Goal: Task Accomplishment & Management: Manage account settings

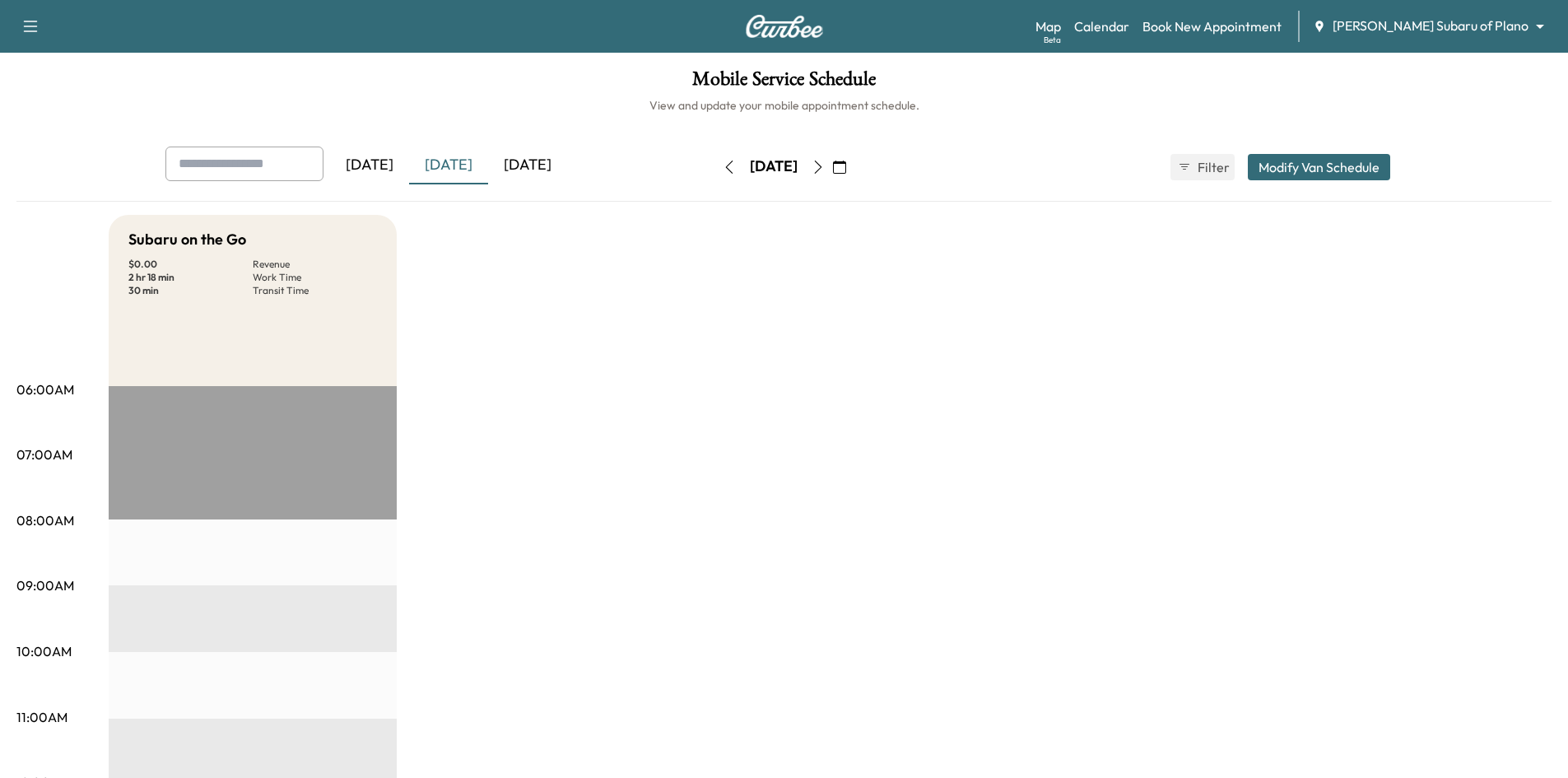
click at [552, 170] on div "[DATE]" at bounding box center [528, 165] width 79 height 38
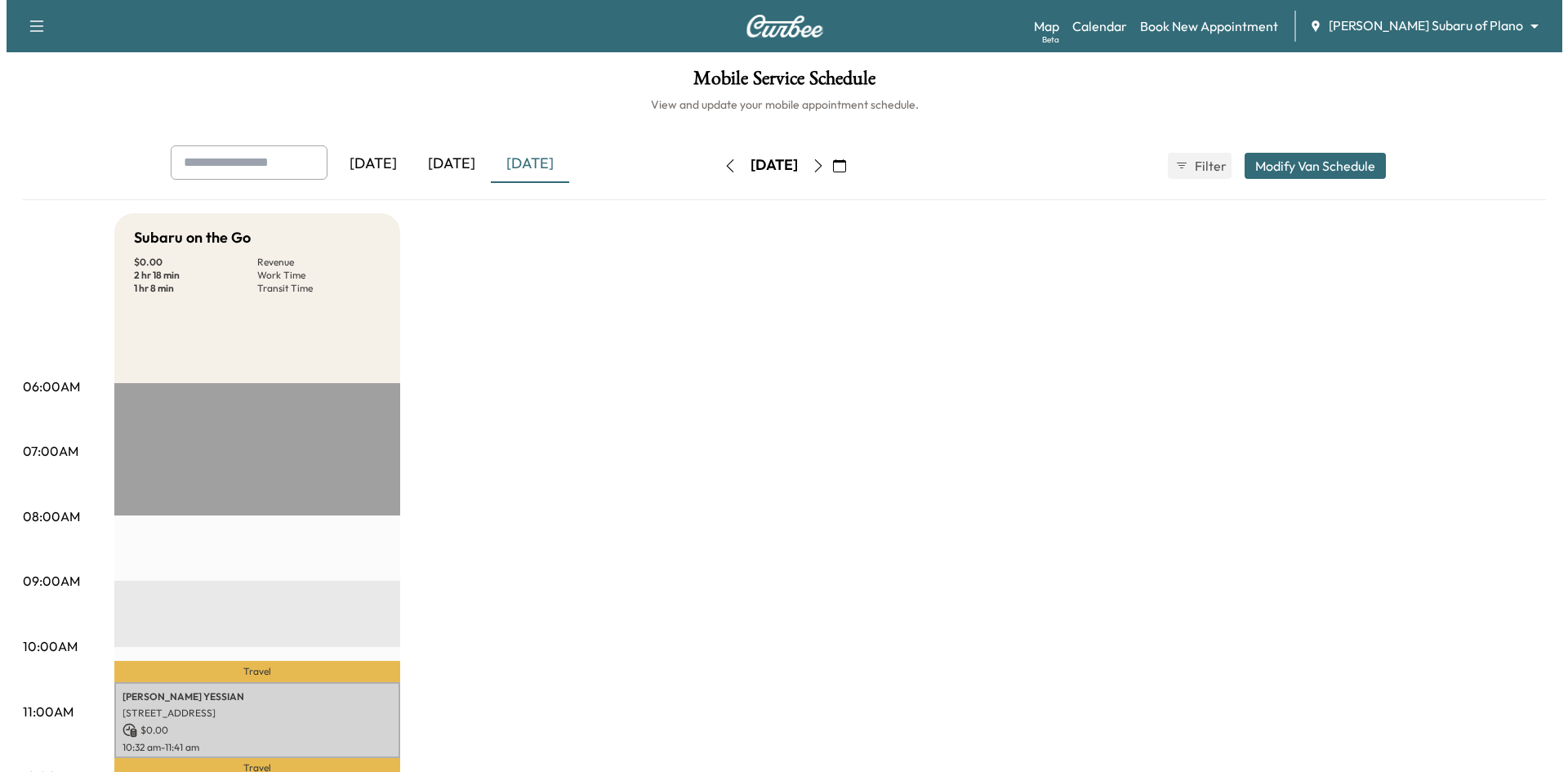
scroll to position [408, 0]
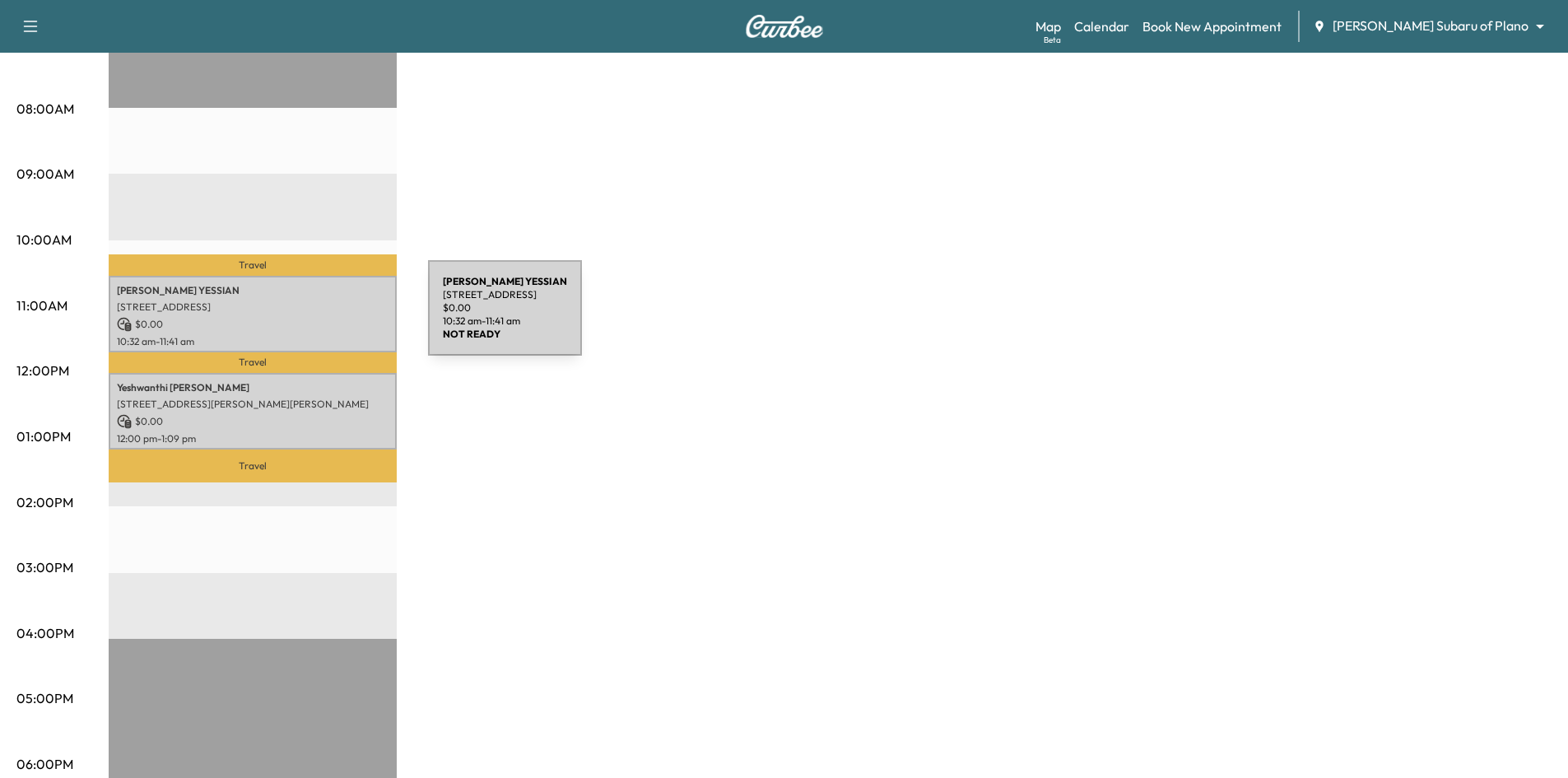
click at [305, 317] on p "$ 0.00" at bounding box center [253, 324] width 272 height 15
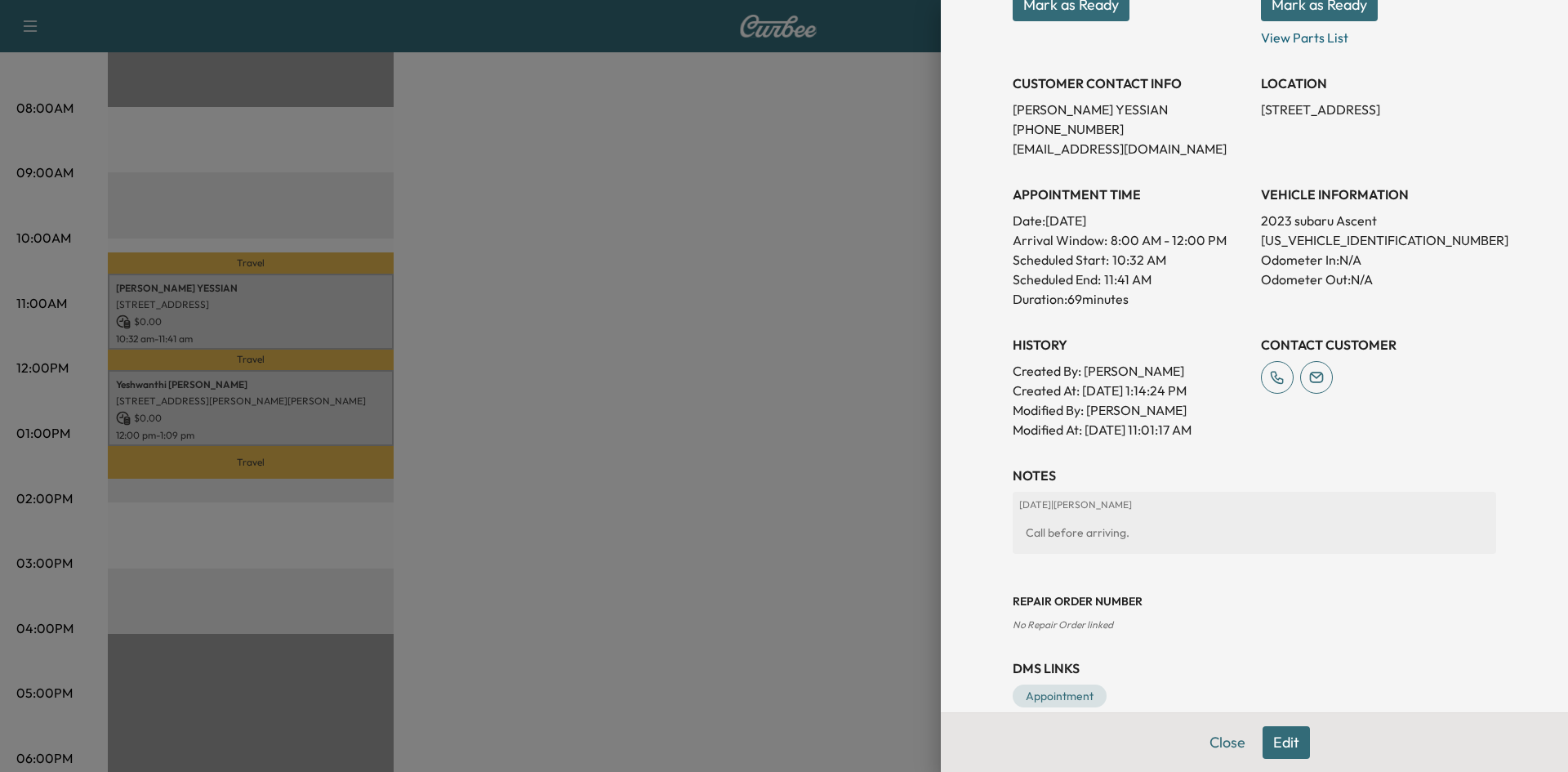
scroll to position [329, 0]
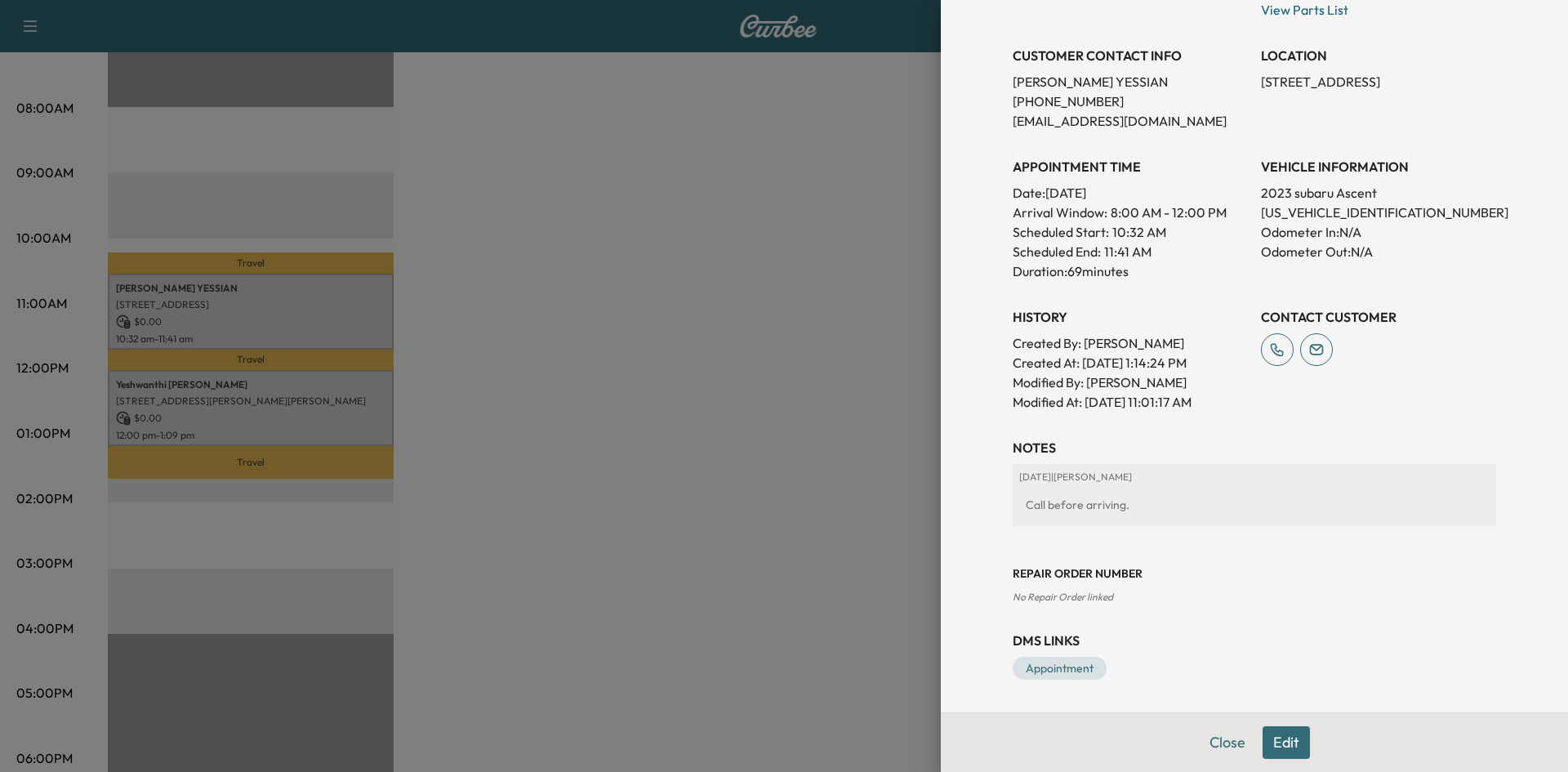
drag, startPoint x: 744, startPoint y: 548, endPoint x: 494, endPoint y: 504, distance: 253.8
click at [736, 548] on div at bounding box center [784, 386] width 1568 height 772
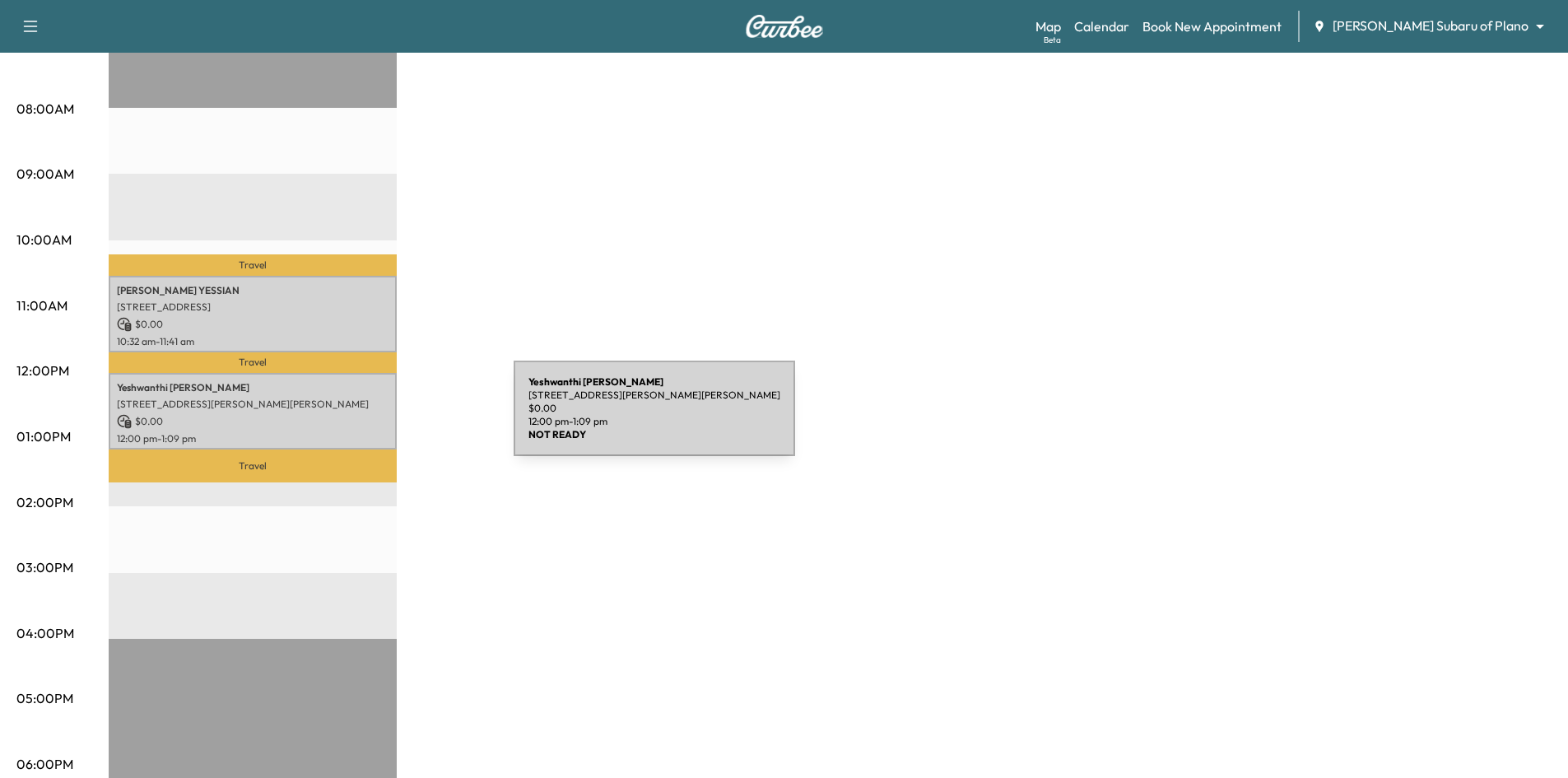
click at [390, 419] on div "Yeshwanthi Jayaraman DURAIRAJ 4008 Agatha Ct, Aubrey, TX 76227, USA $ 0.00 12:0…" at bounding box center [252, 411] width 288 height 77
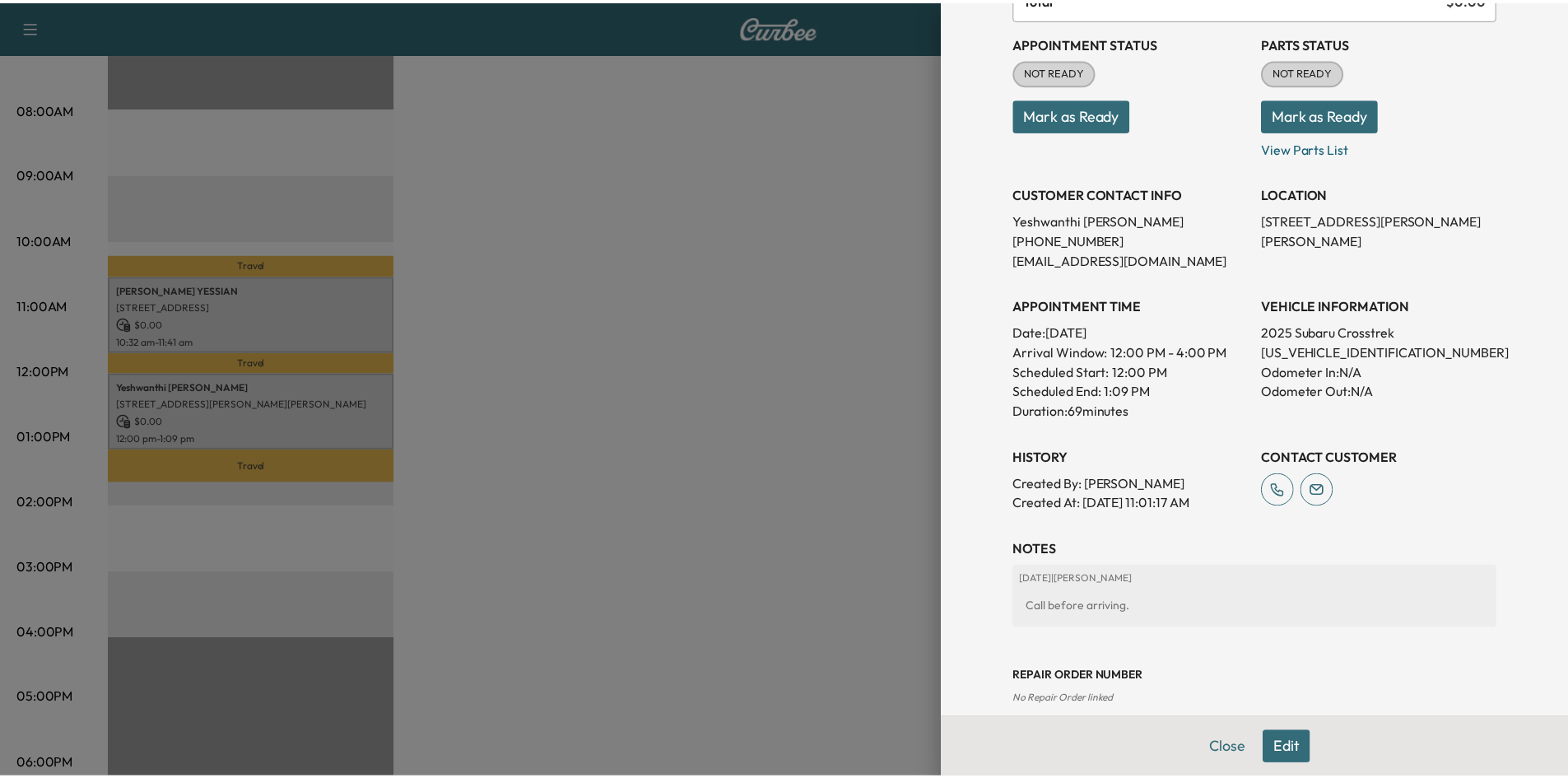
scroll to position [292, 0]
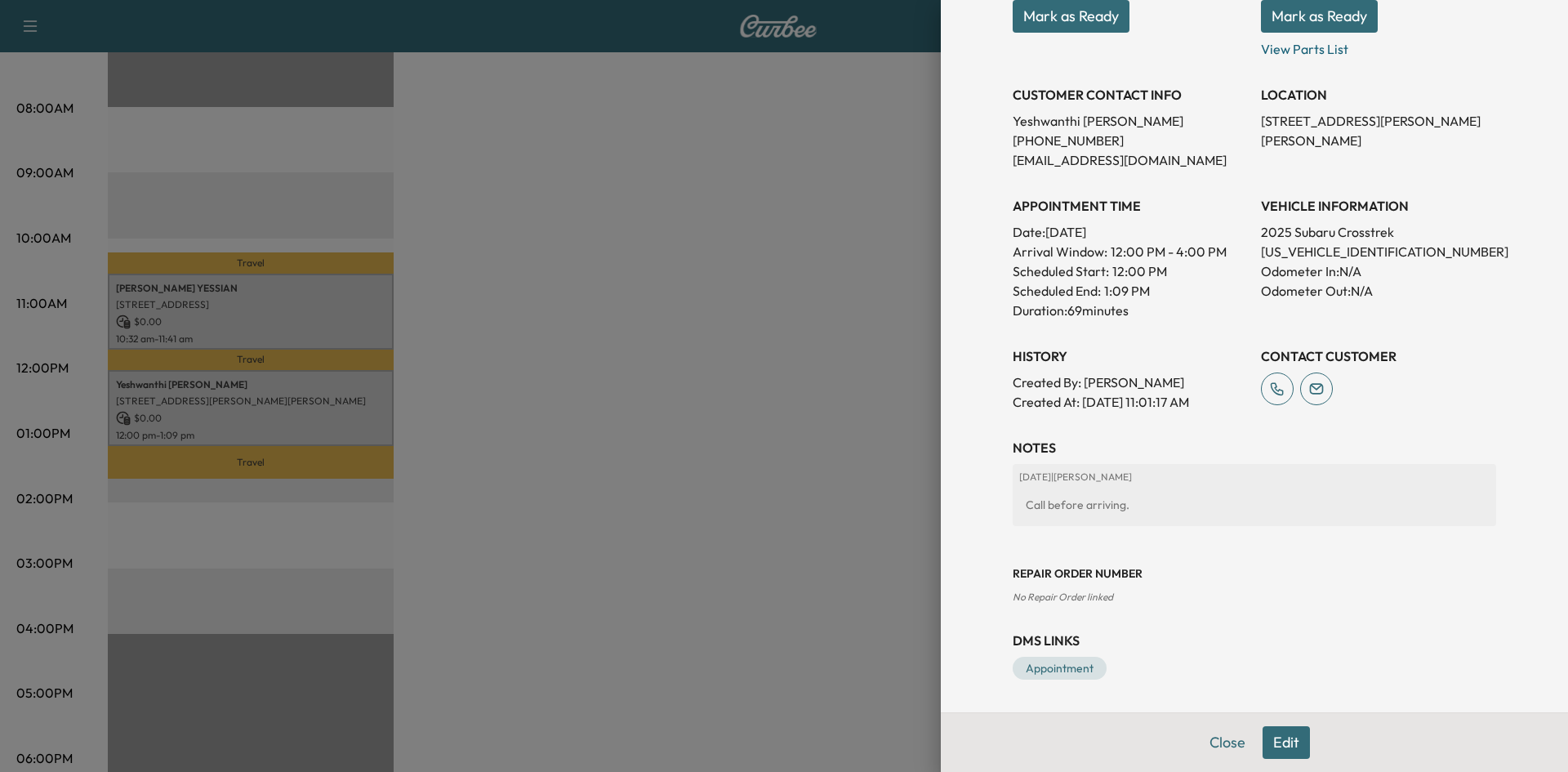
click at [744, 529] on div at bounding box center [784, 386] width 1568 height 772
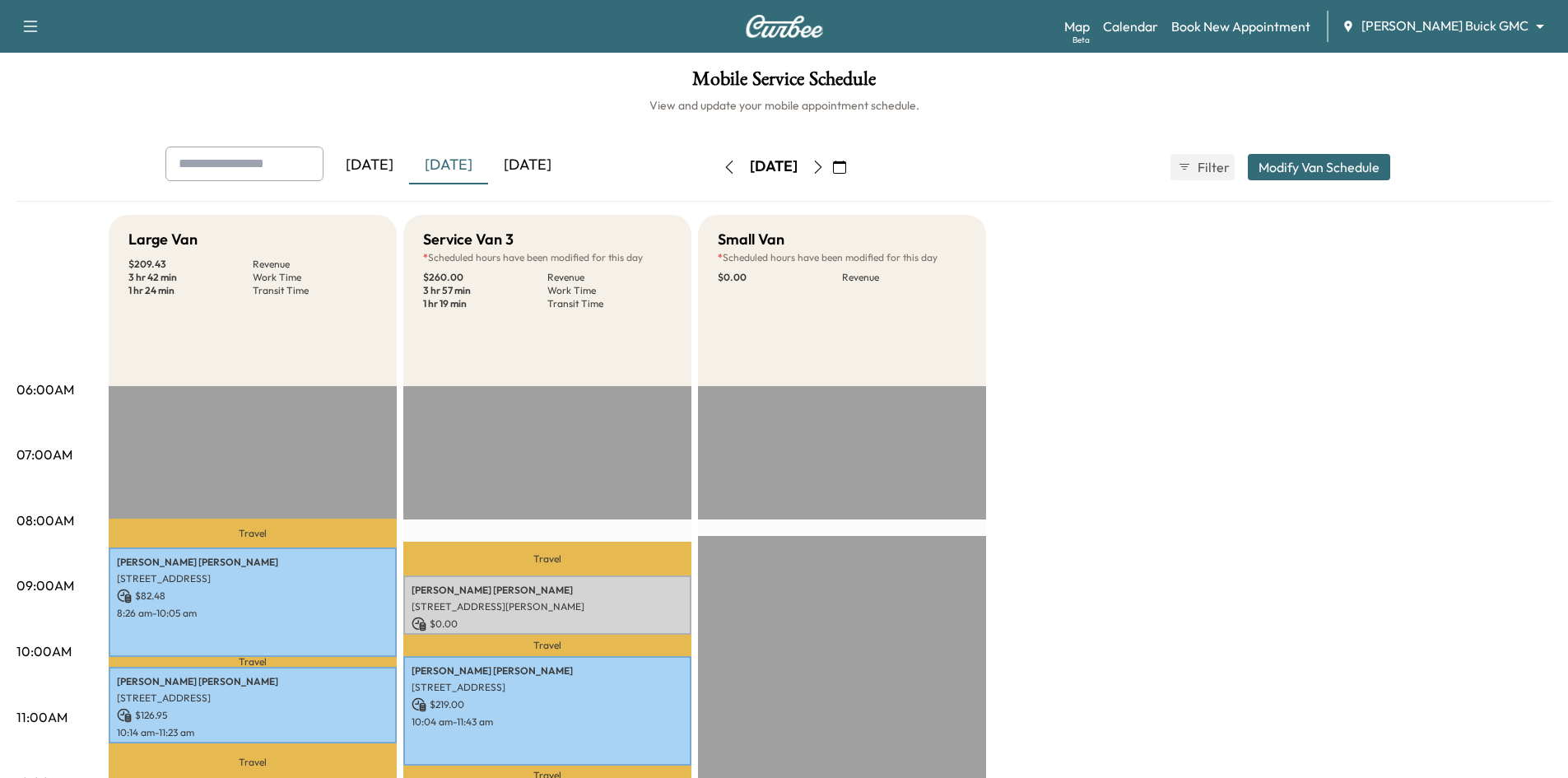
click at [541, 160] on div "[DATE]" at bounding box center [528, 165] width 79 height 38
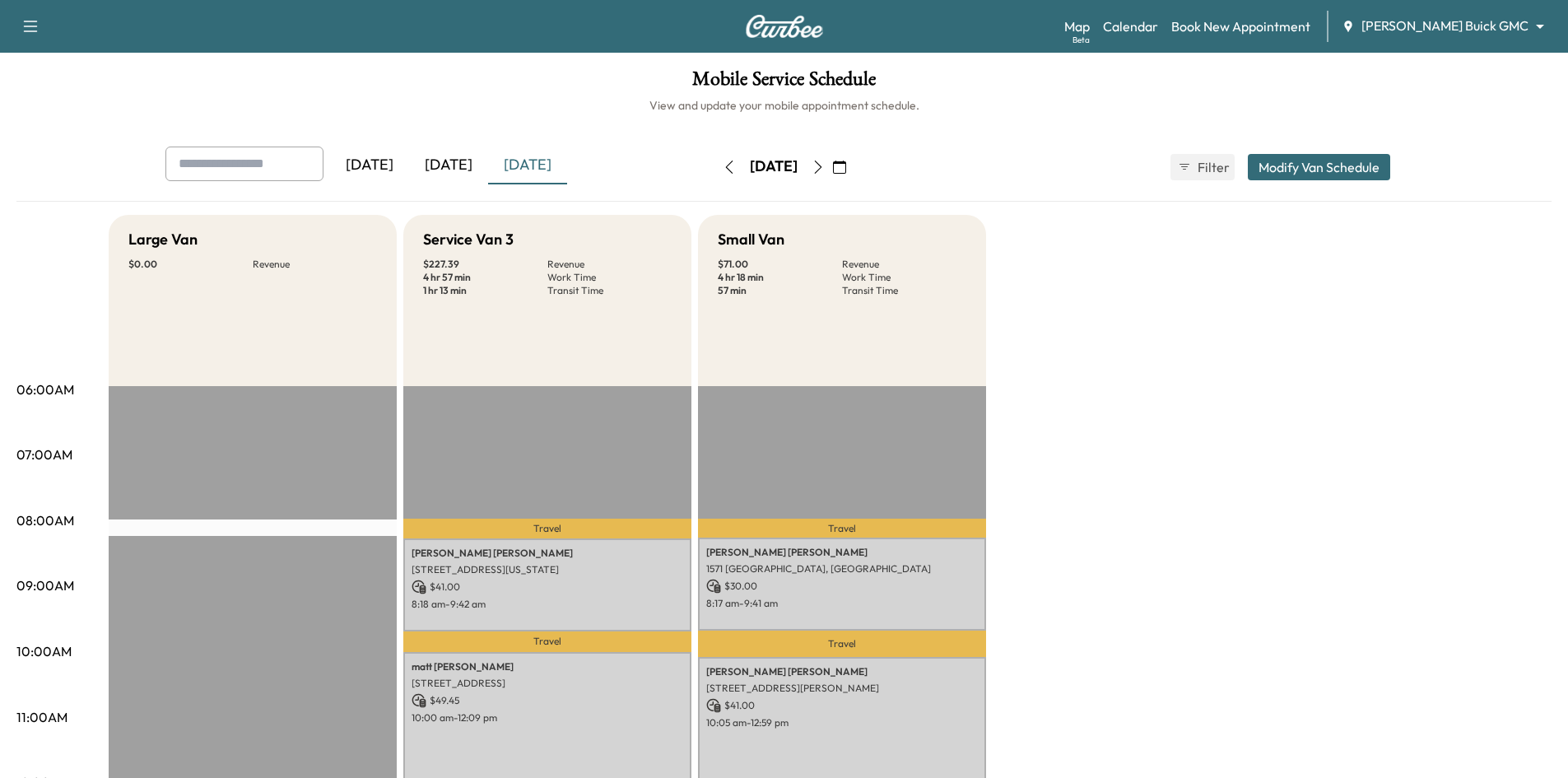
click at [456, 170] on div "[DATE]" at bounding box center [448, 165] width 79 height 38
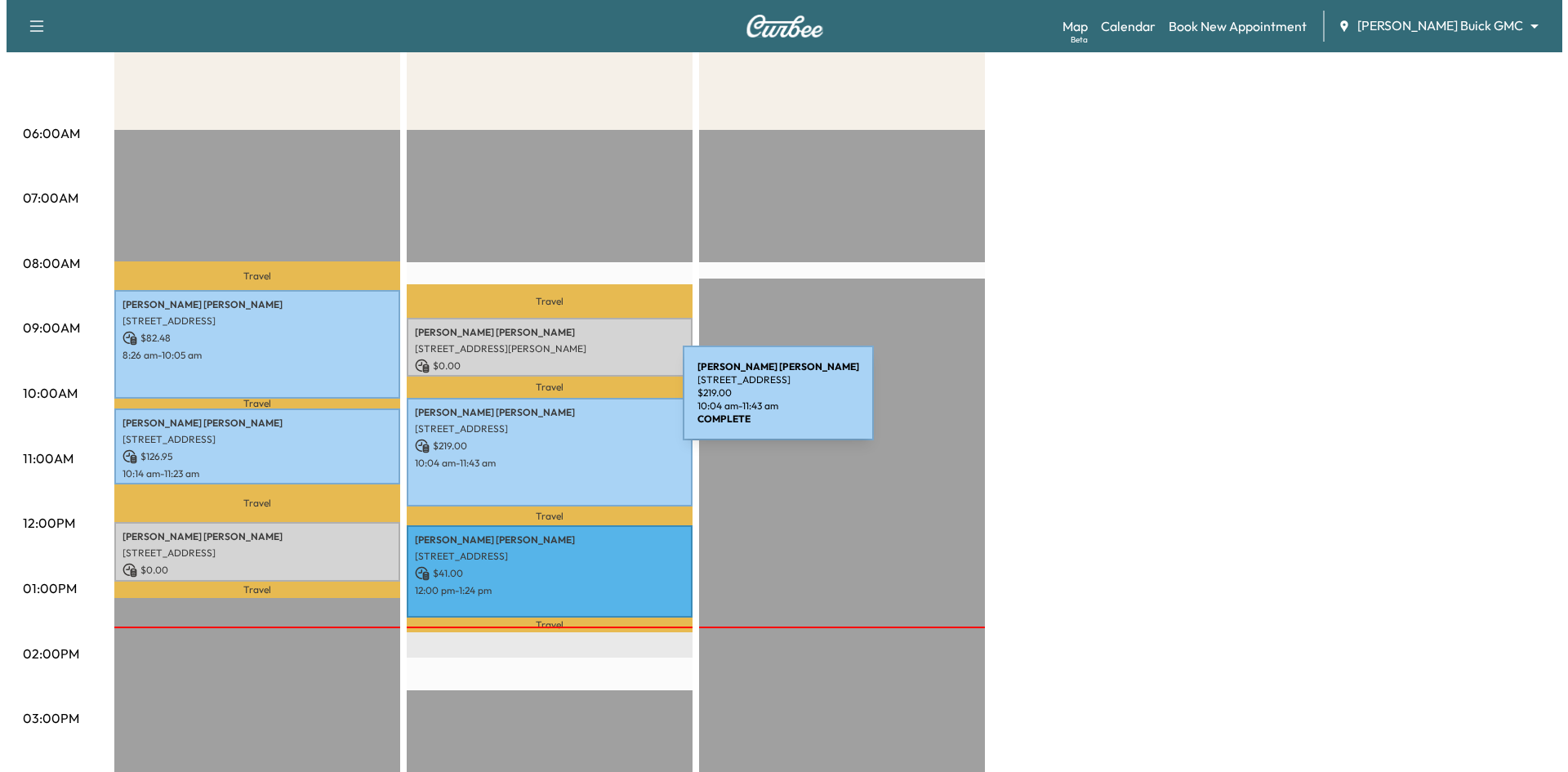
scroll to position [163, 0]
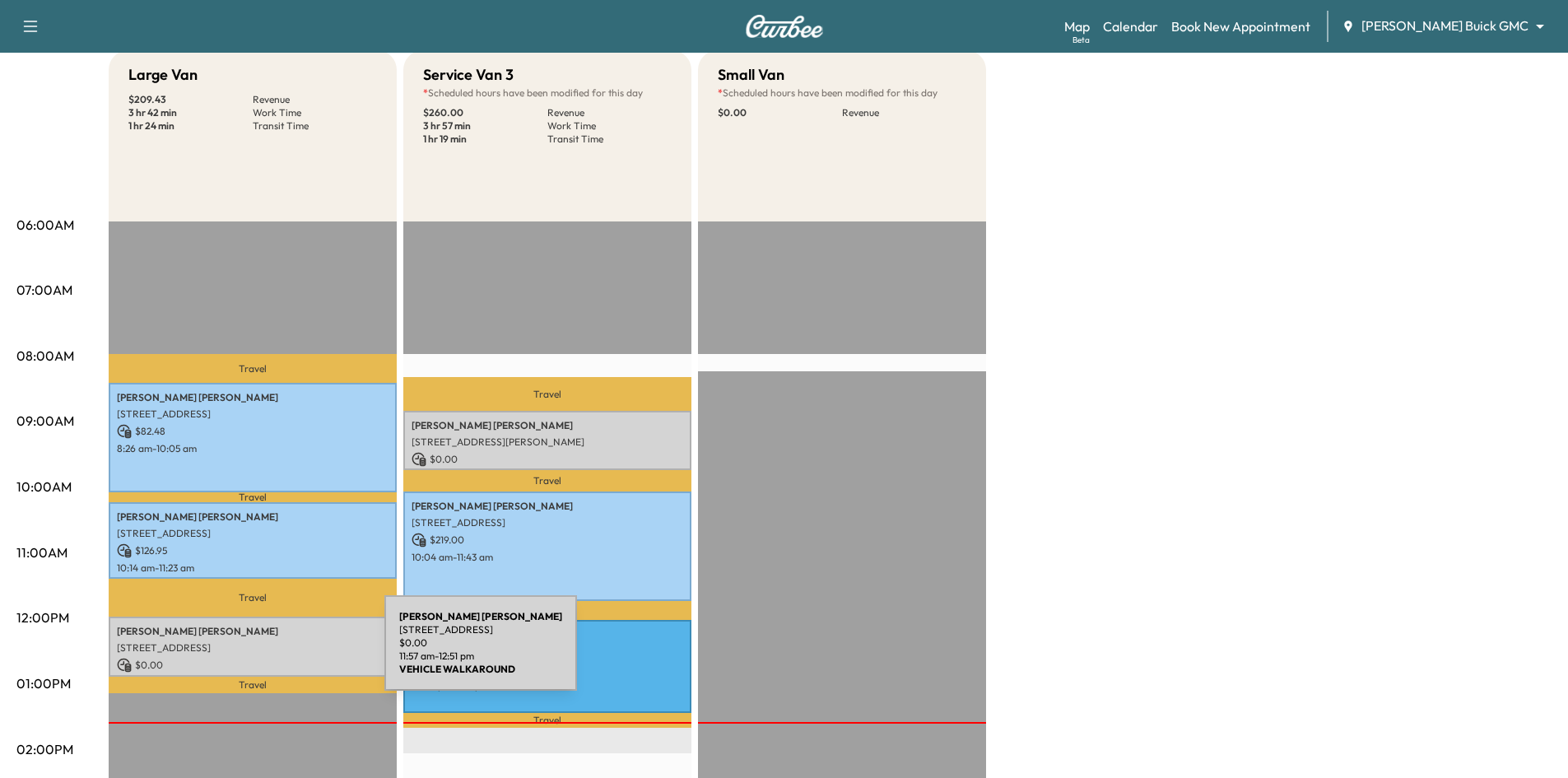
click at [261, 657] on p "$ 0.00" at bounding box center [253, 664] width 272 height 15
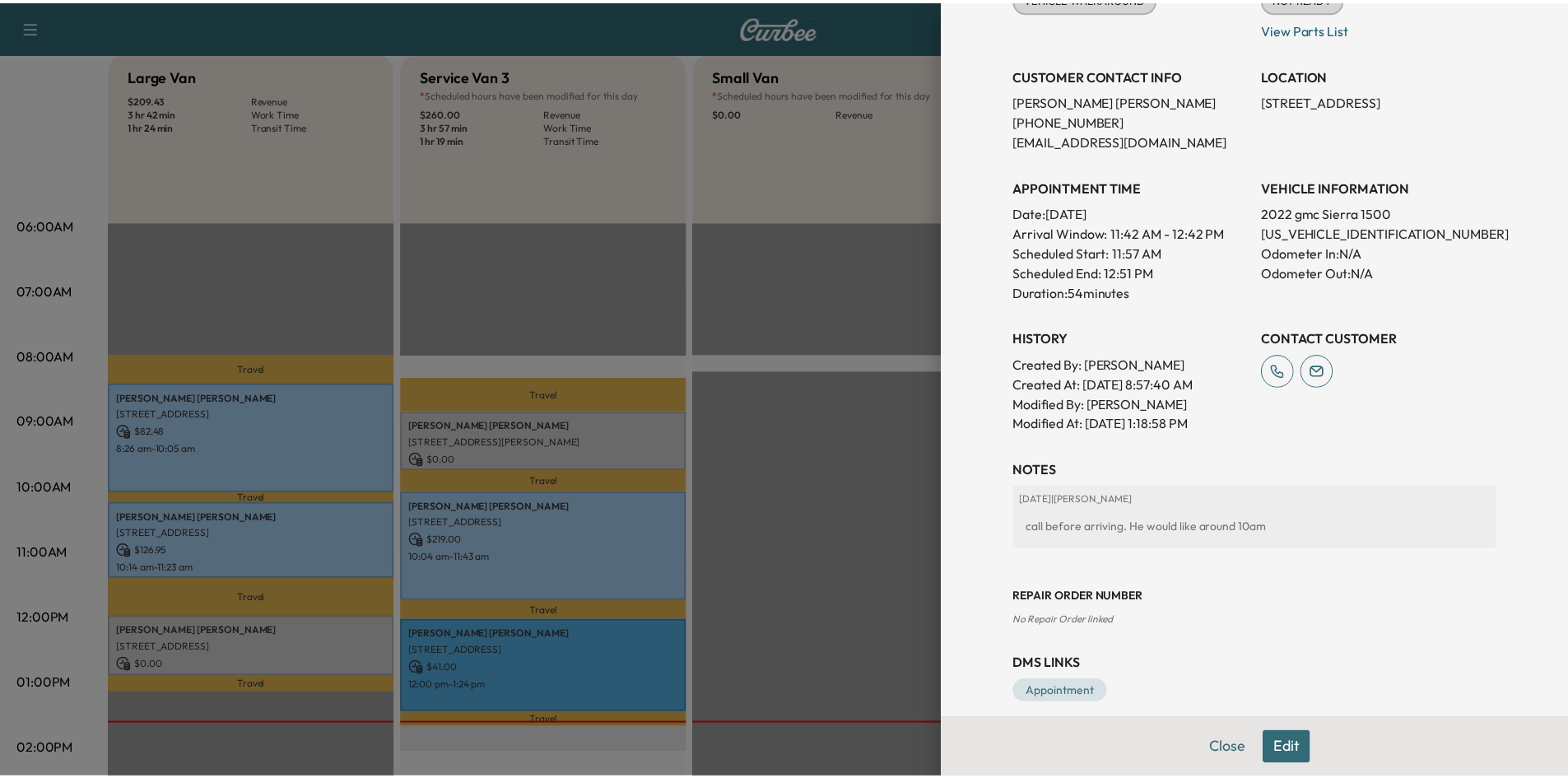
scroll to position [285, 0]
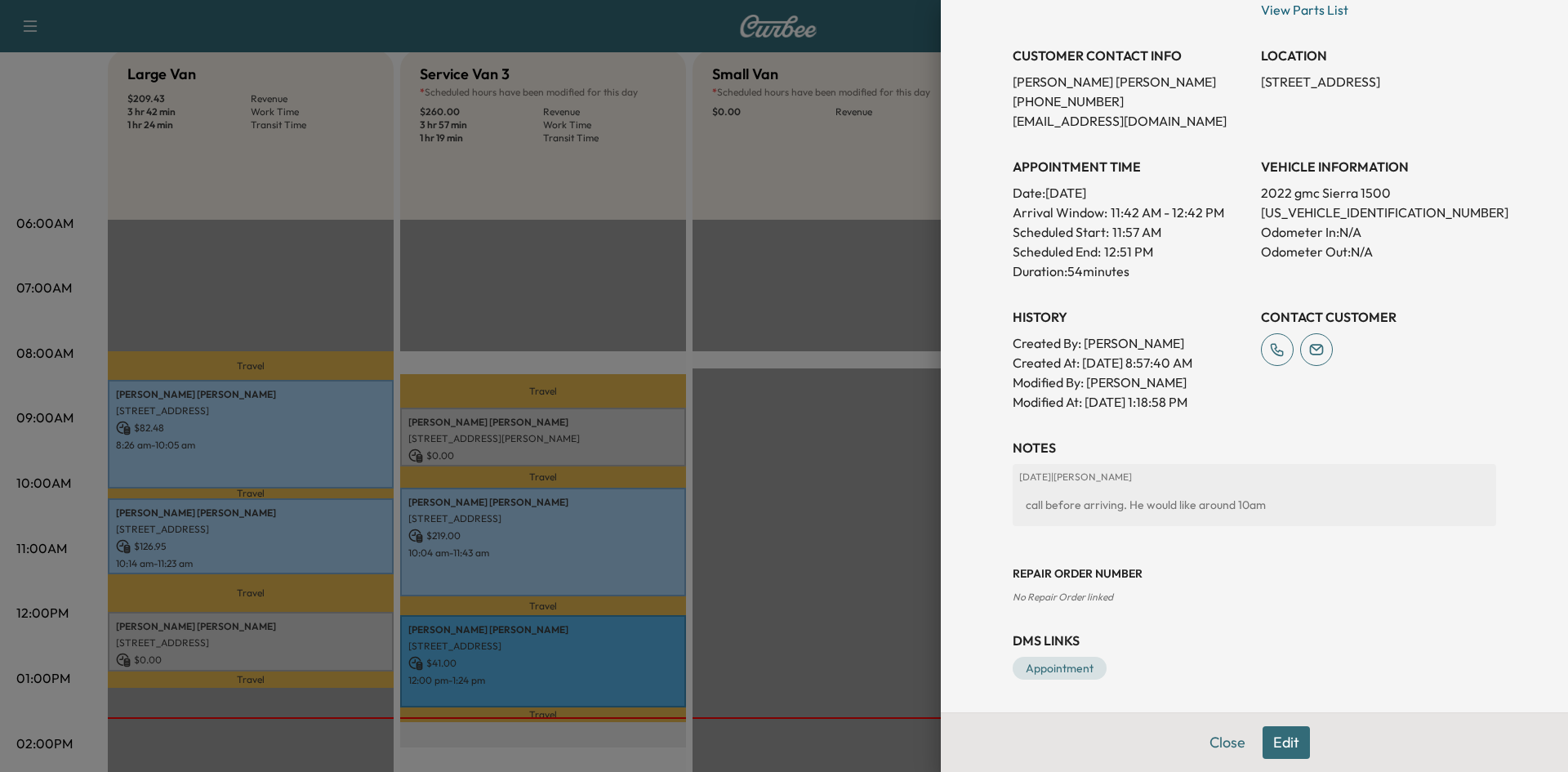
click at [700, 148] on div at bounding box center [784, 386] width 1568 height 772
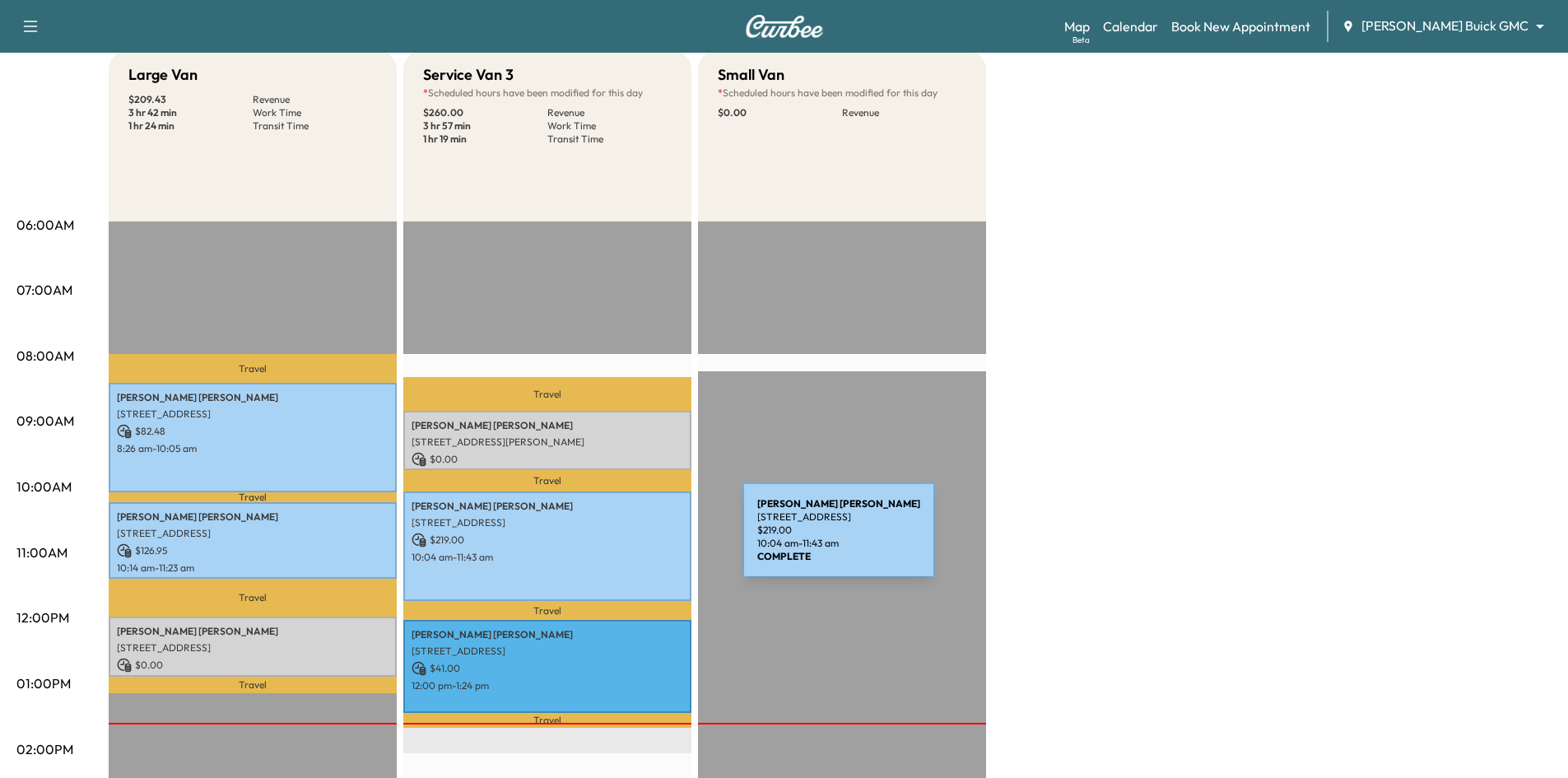
scroll to position [0, 0]
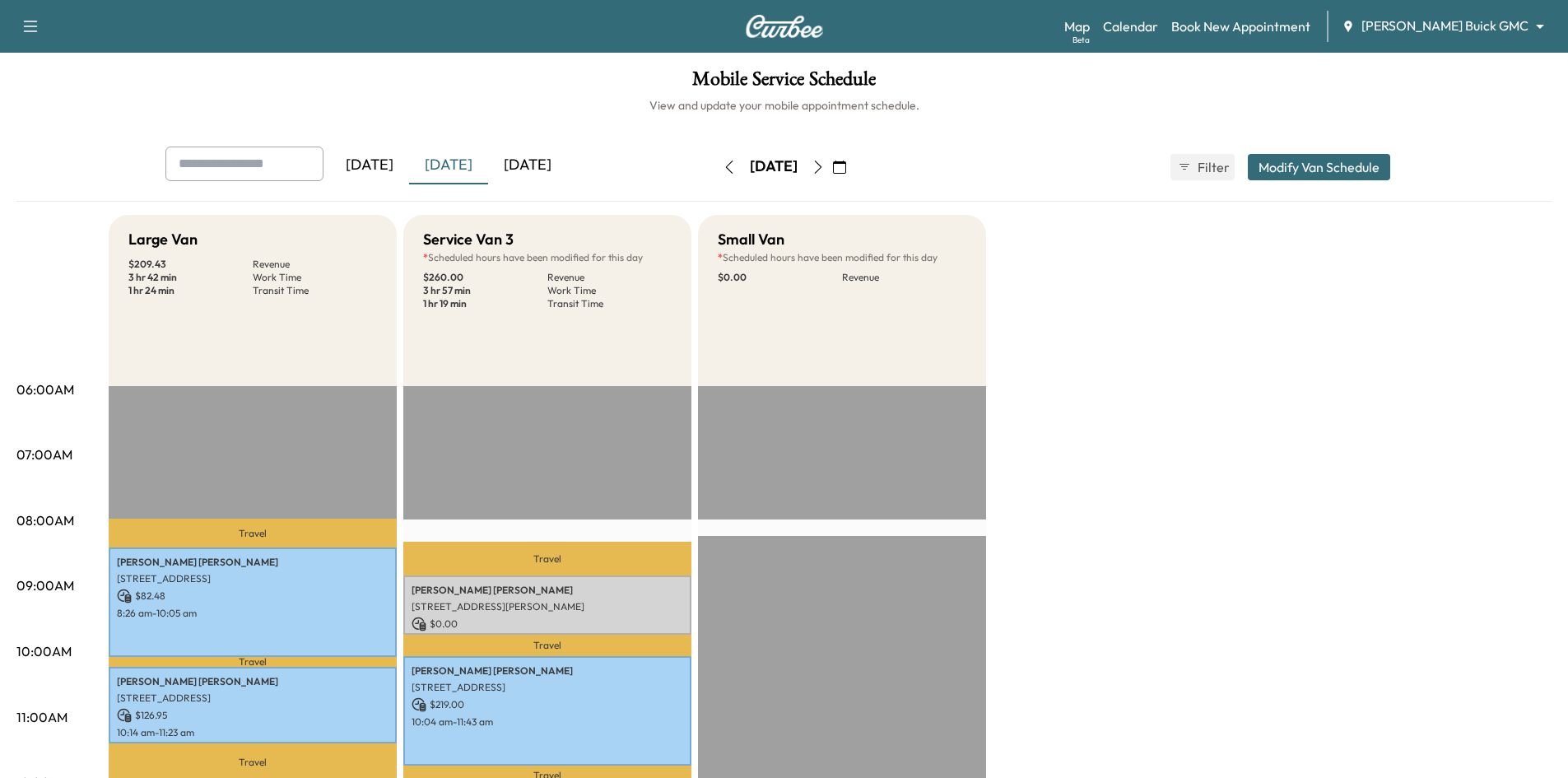
click at [524, 160] on div "[DATE]" at bounding box center [528, 165] width 79 height 38
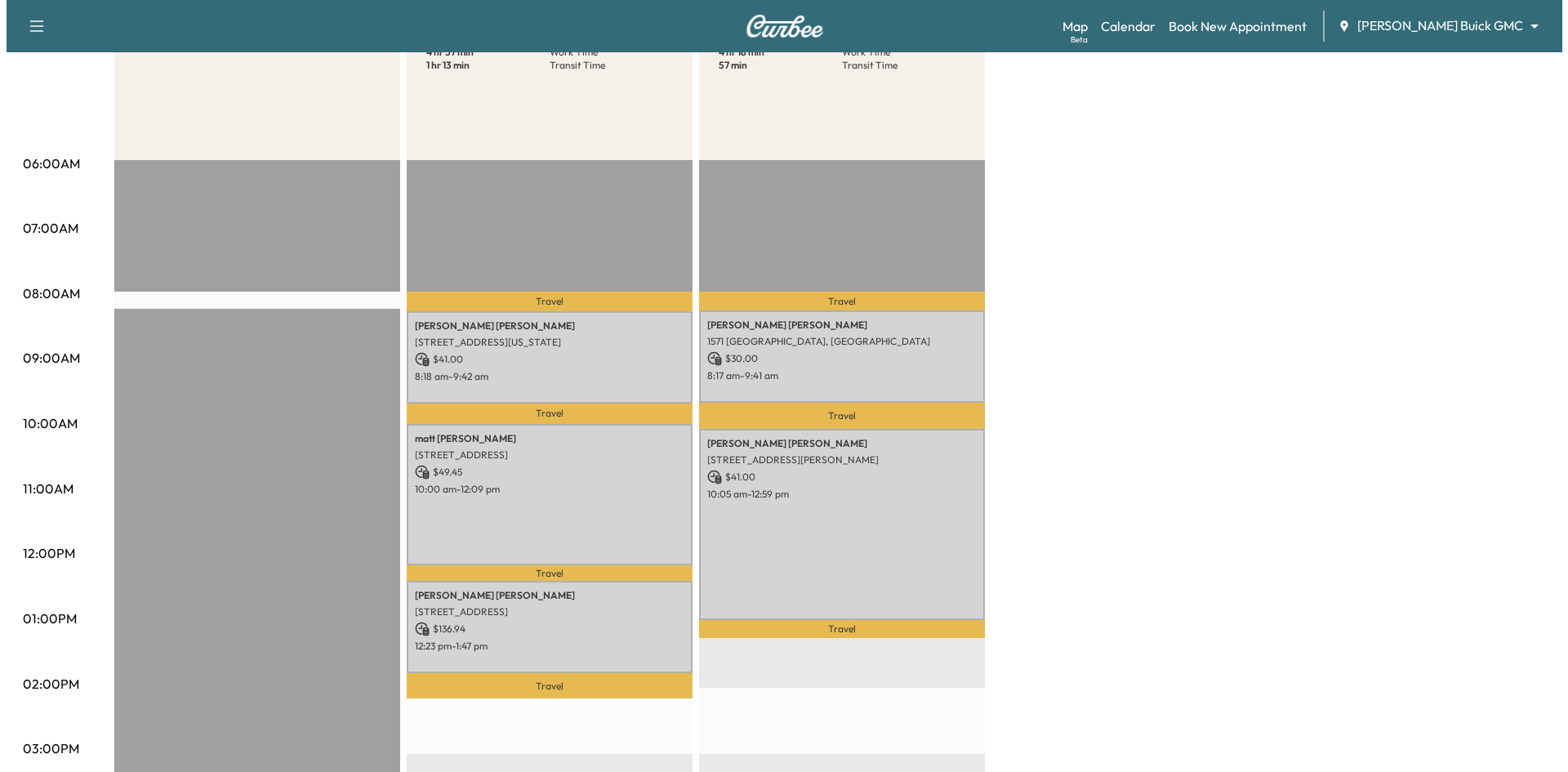
scroll to position [245, 0]
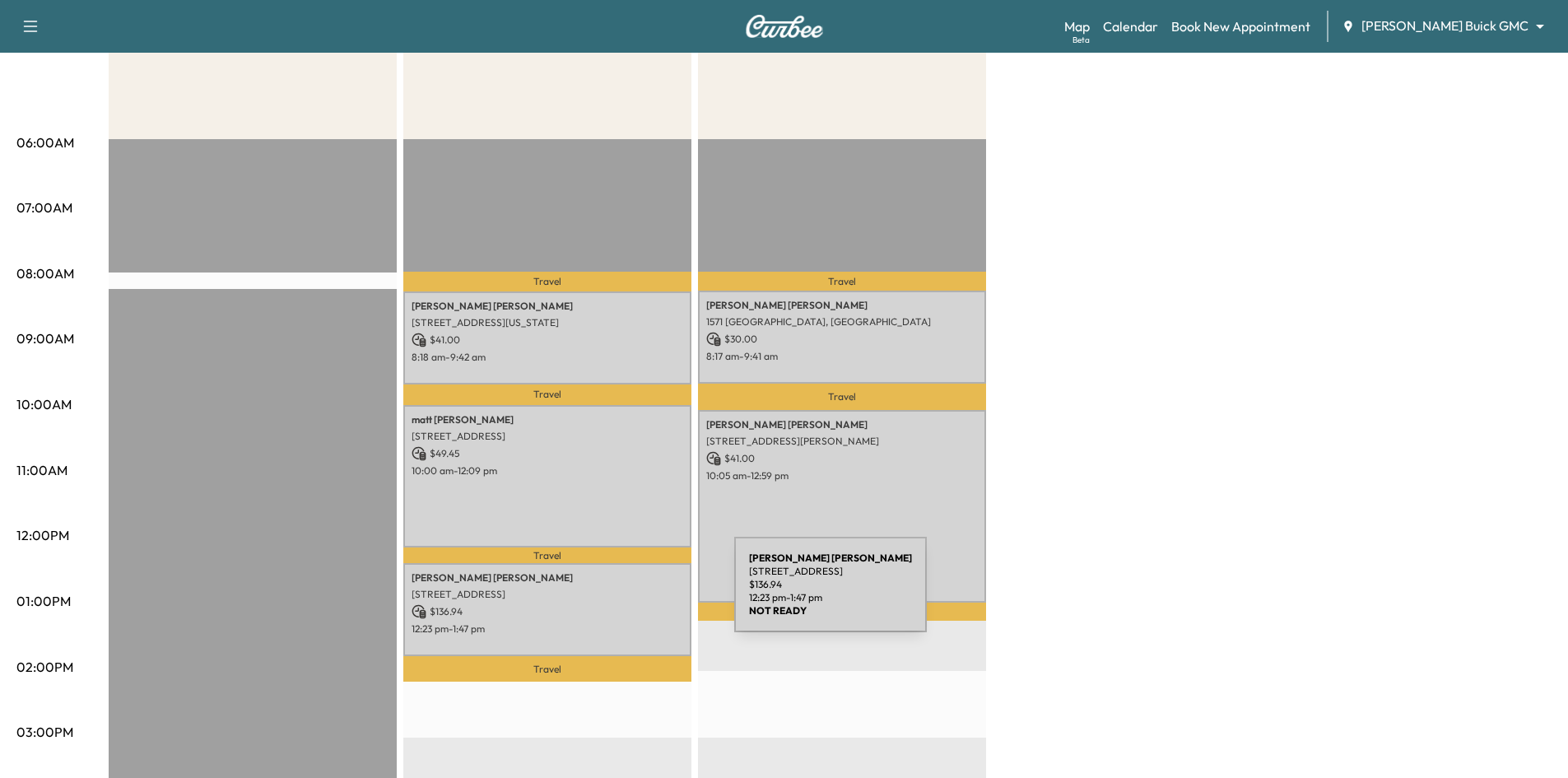
click at [611, 594] on p "[STREET_ADDRESS]" at bounding box center [547, 594] width 272 height 13
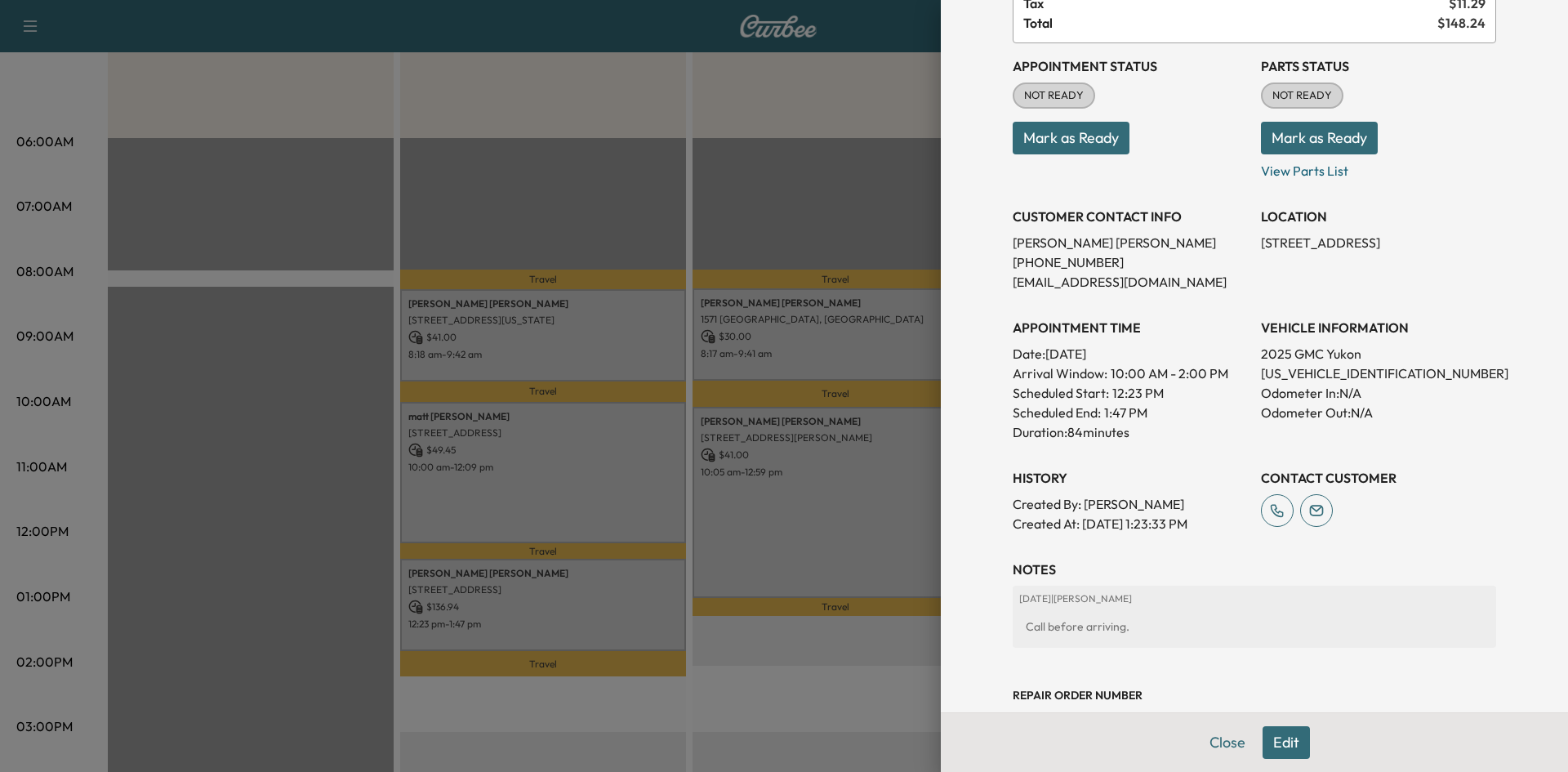
scroll to position [290, 0]
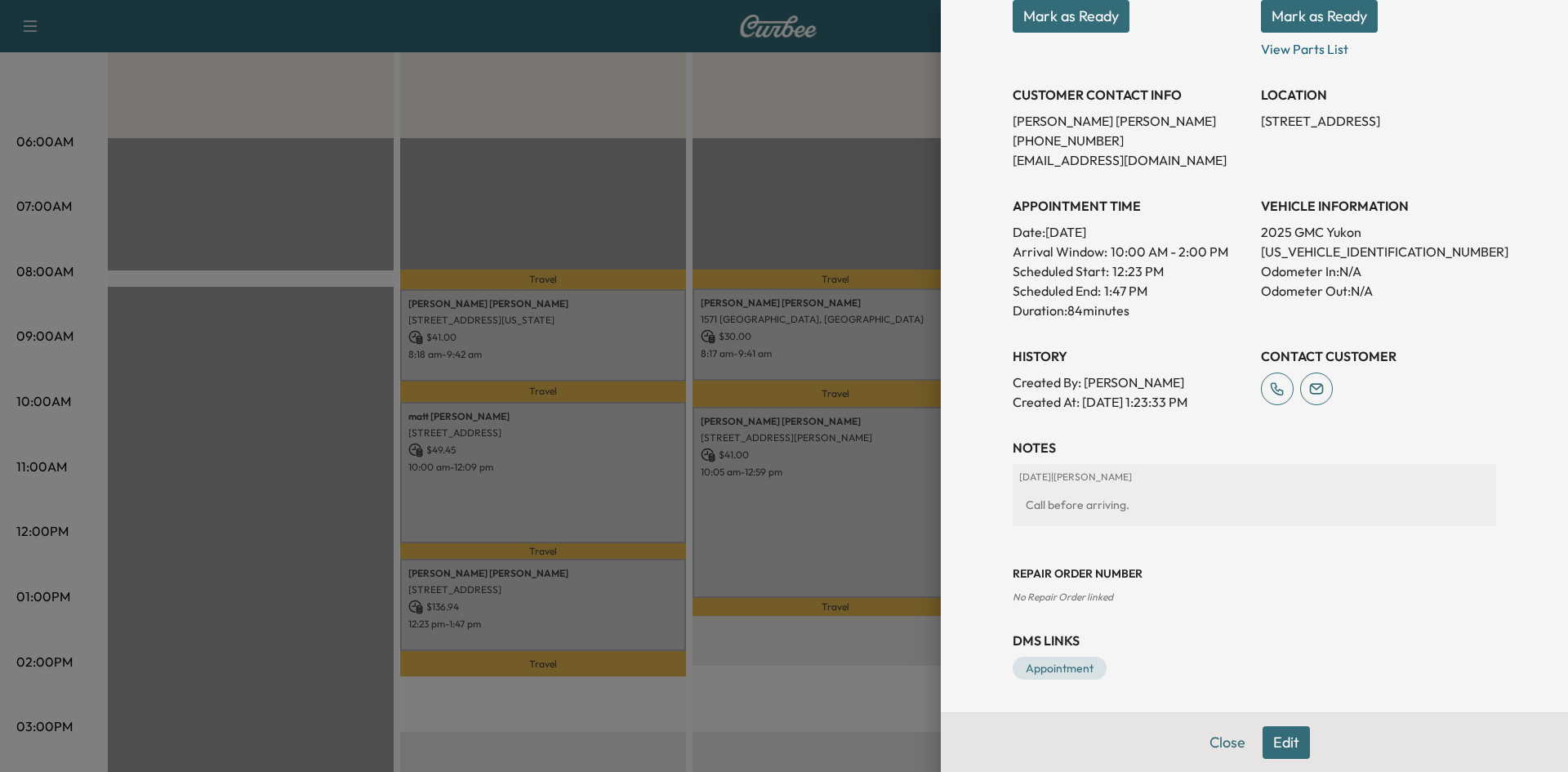
drag, startPoint x: 910, startPoint y: 325, endPoint x: 876, endPoint y: 320, distance: 34.4
click at [910, 325] on div at bounding box center [784, 386] width 1568 height 772
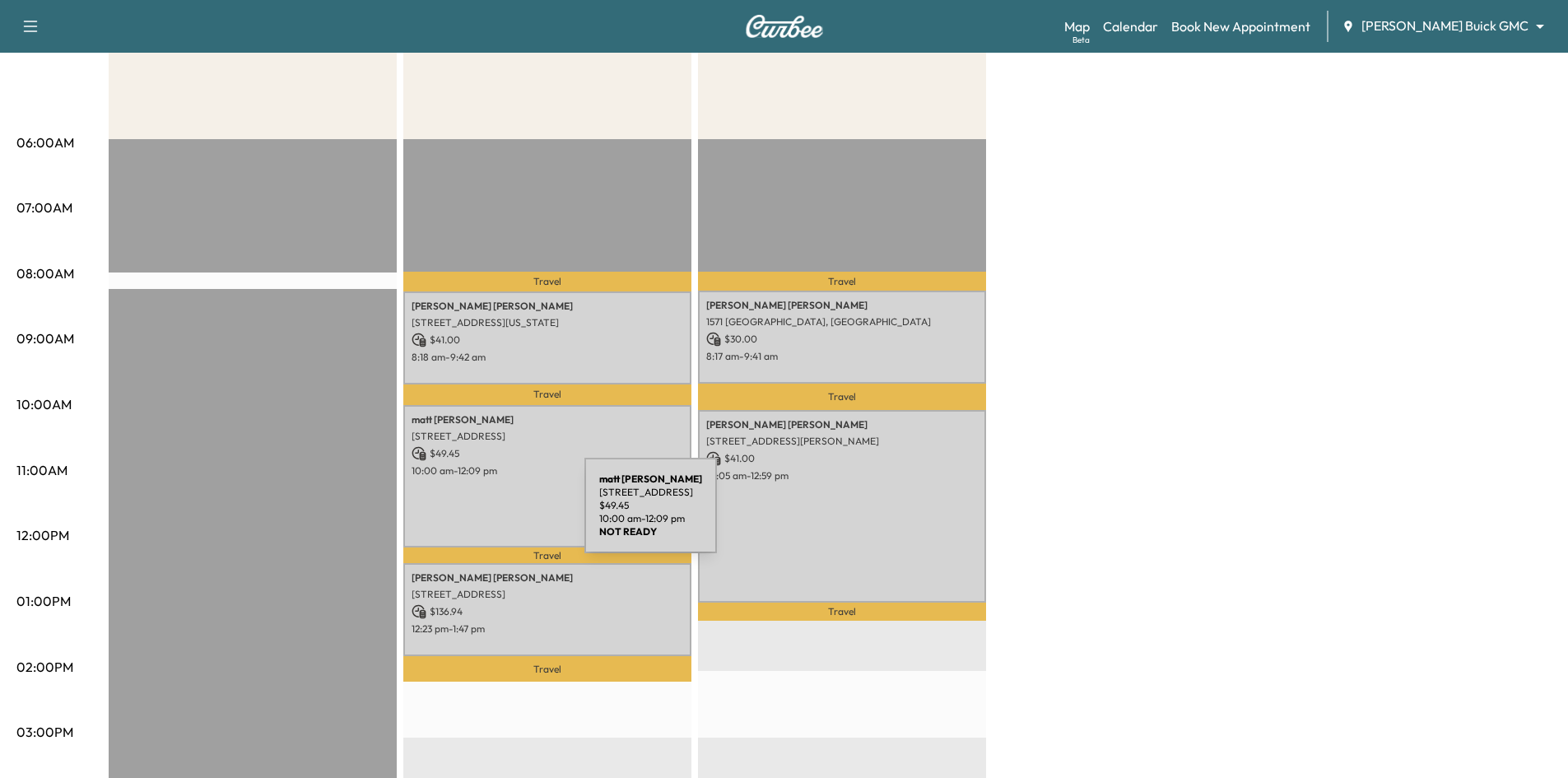
click at [461, 515] on div "[PERSON_NAME] [STREET_ADDRESS] $ 49.45 10:00 am - 12:09 pm" at bounding box center [547, 477] width 288 height 143
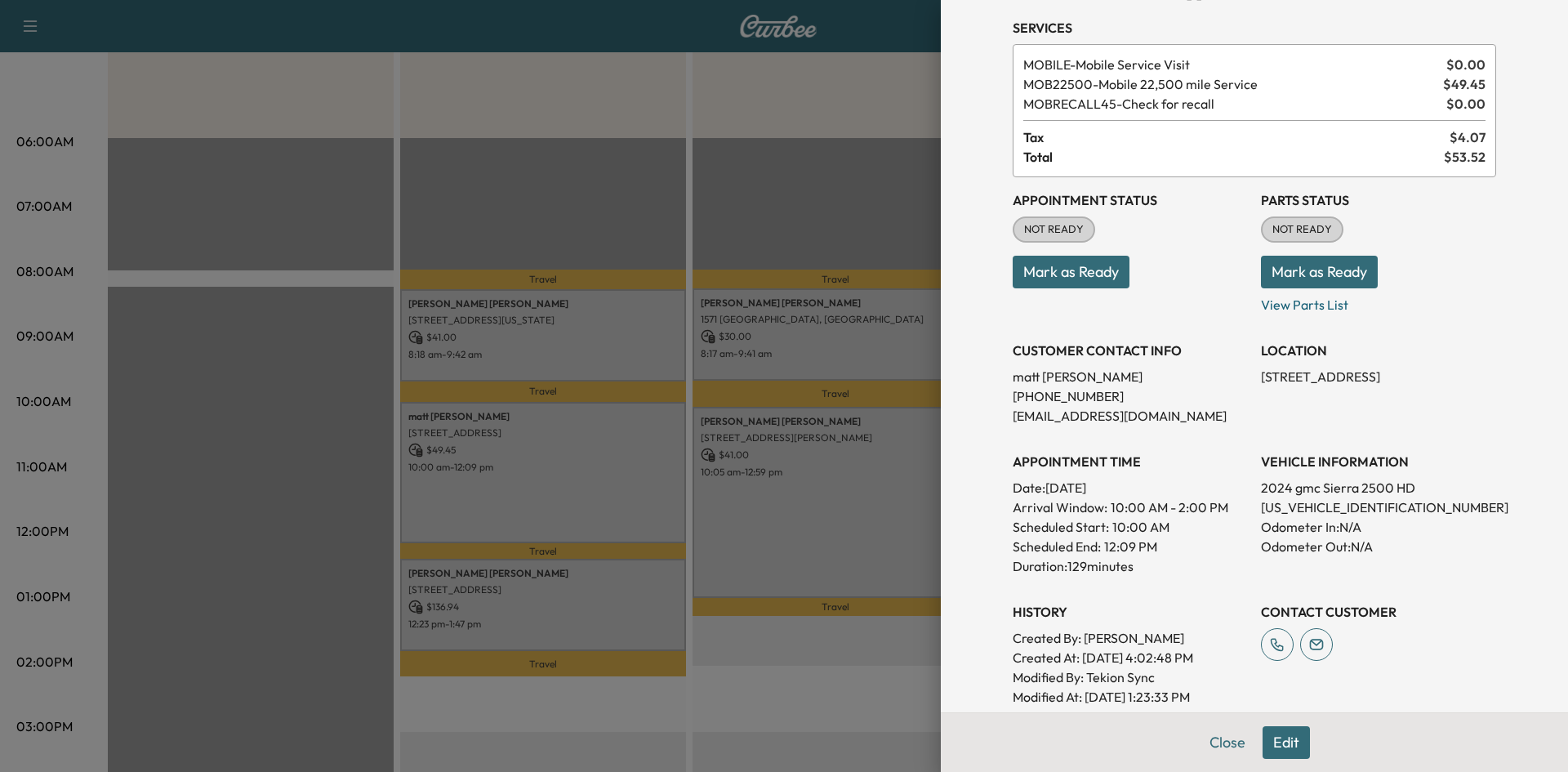
scroll to position [327, 0]
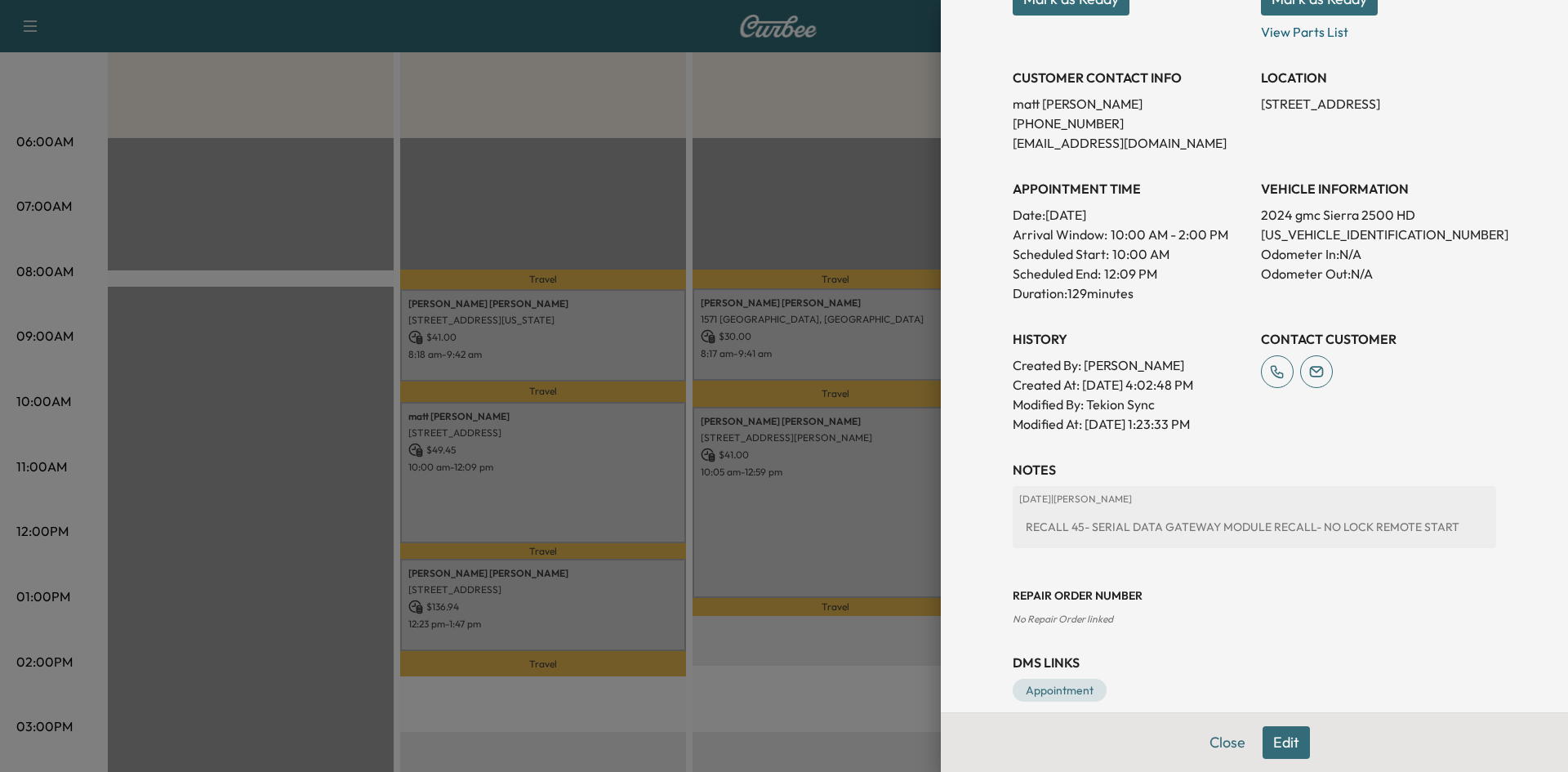
click at [599, 503] on div at bounding box center [784, 386] width 1568 height 772
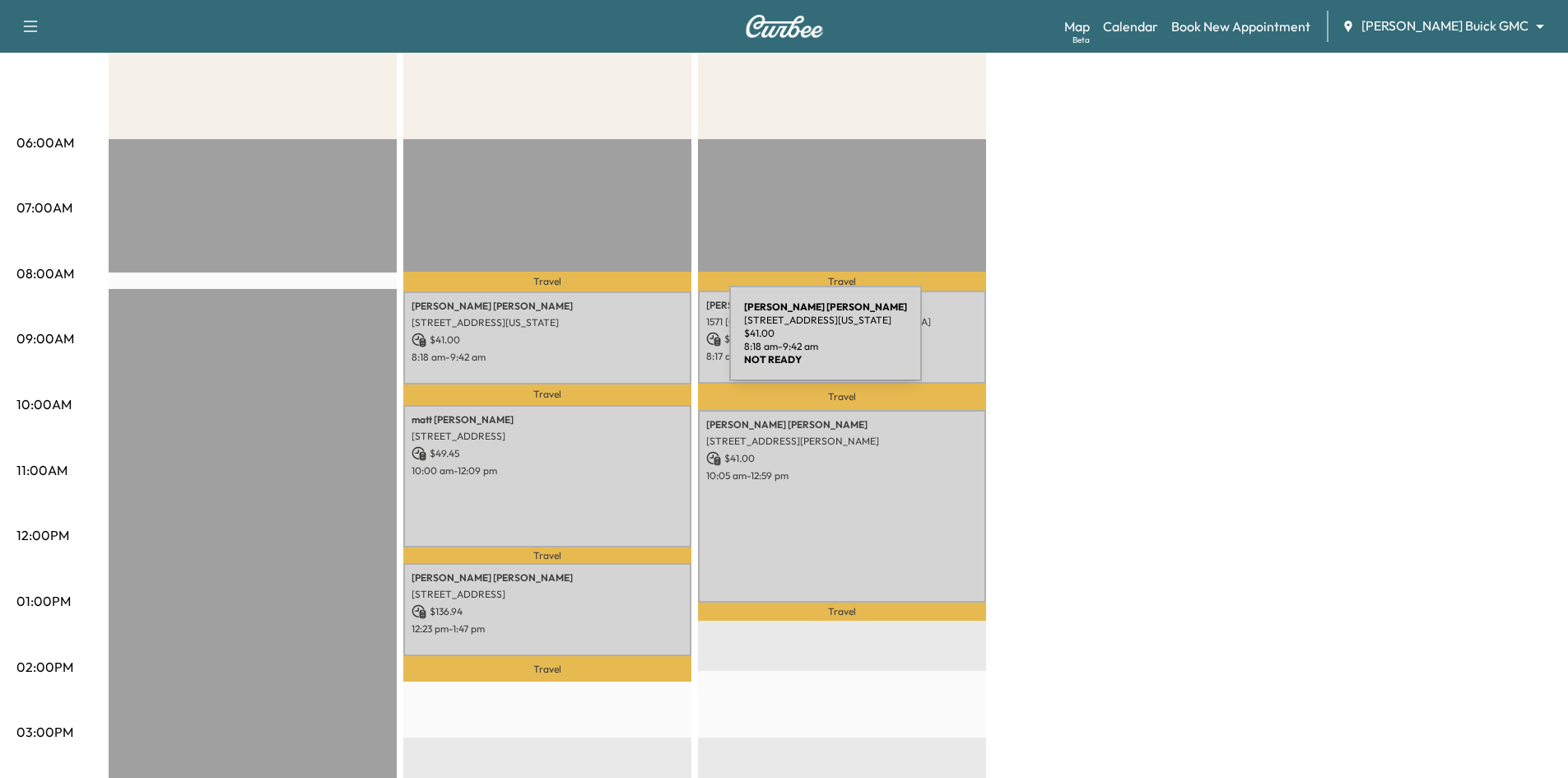
click at [598, 336] on p "$ 41.00" at bounding box center [547, 340] width 272 height 15
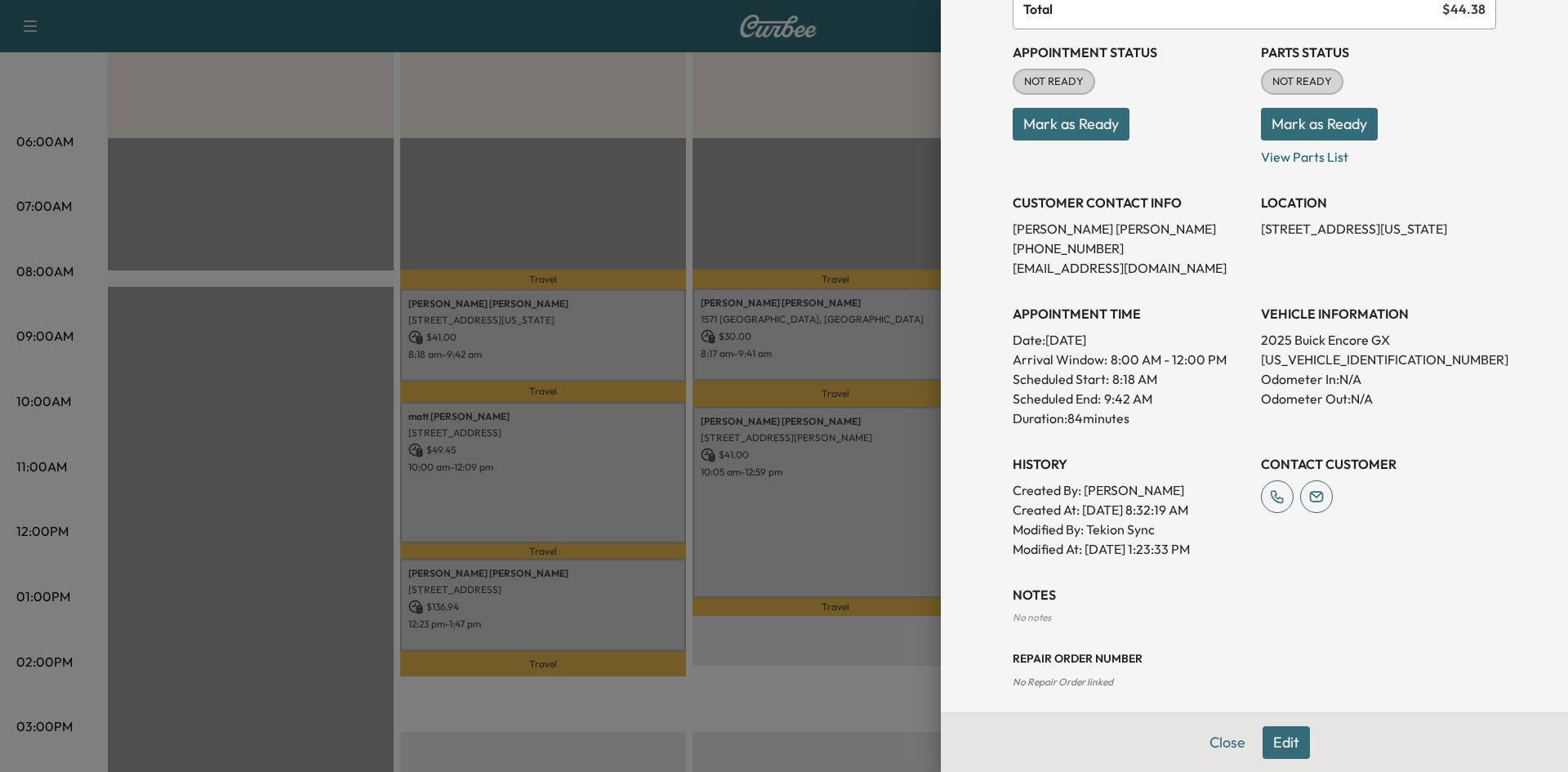
scroll to position [267, 0]
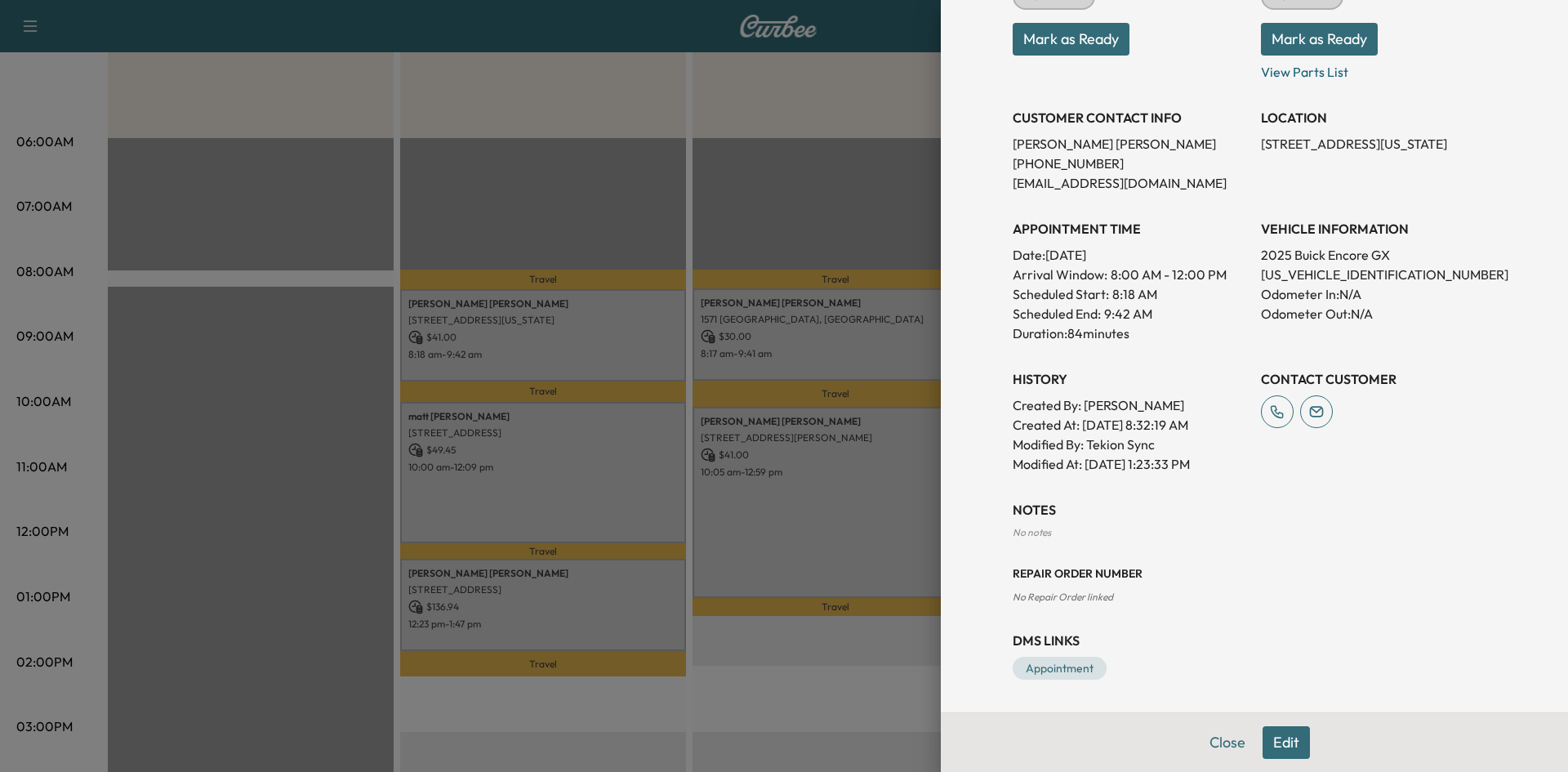
click at [803, 469] on div at bounding box center [784, 386] width 1568 height 772
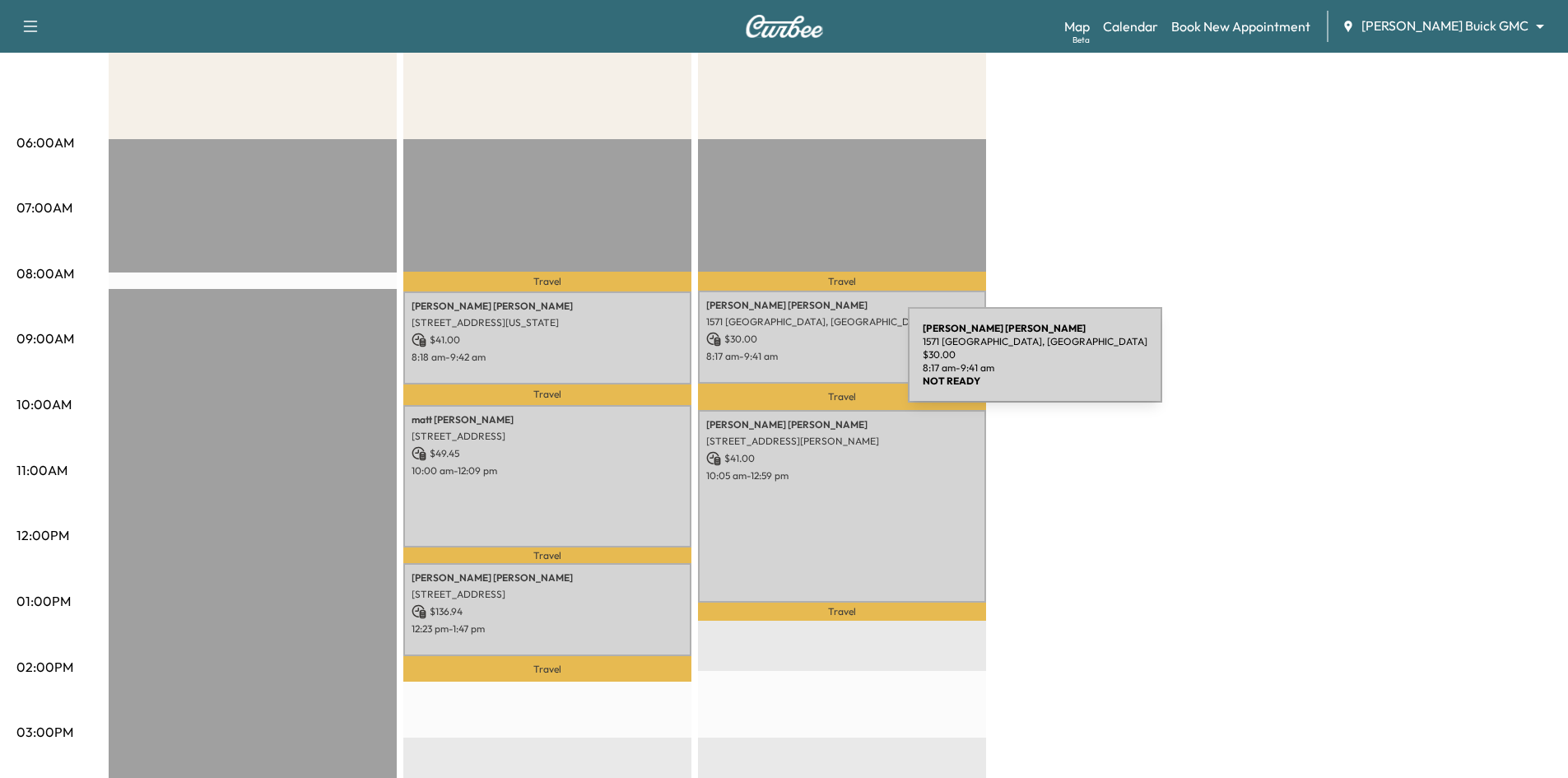
click at [783, 354] on p "8:17 am - 9:41 am" at bounding box center [843, 356] width 272 height 13
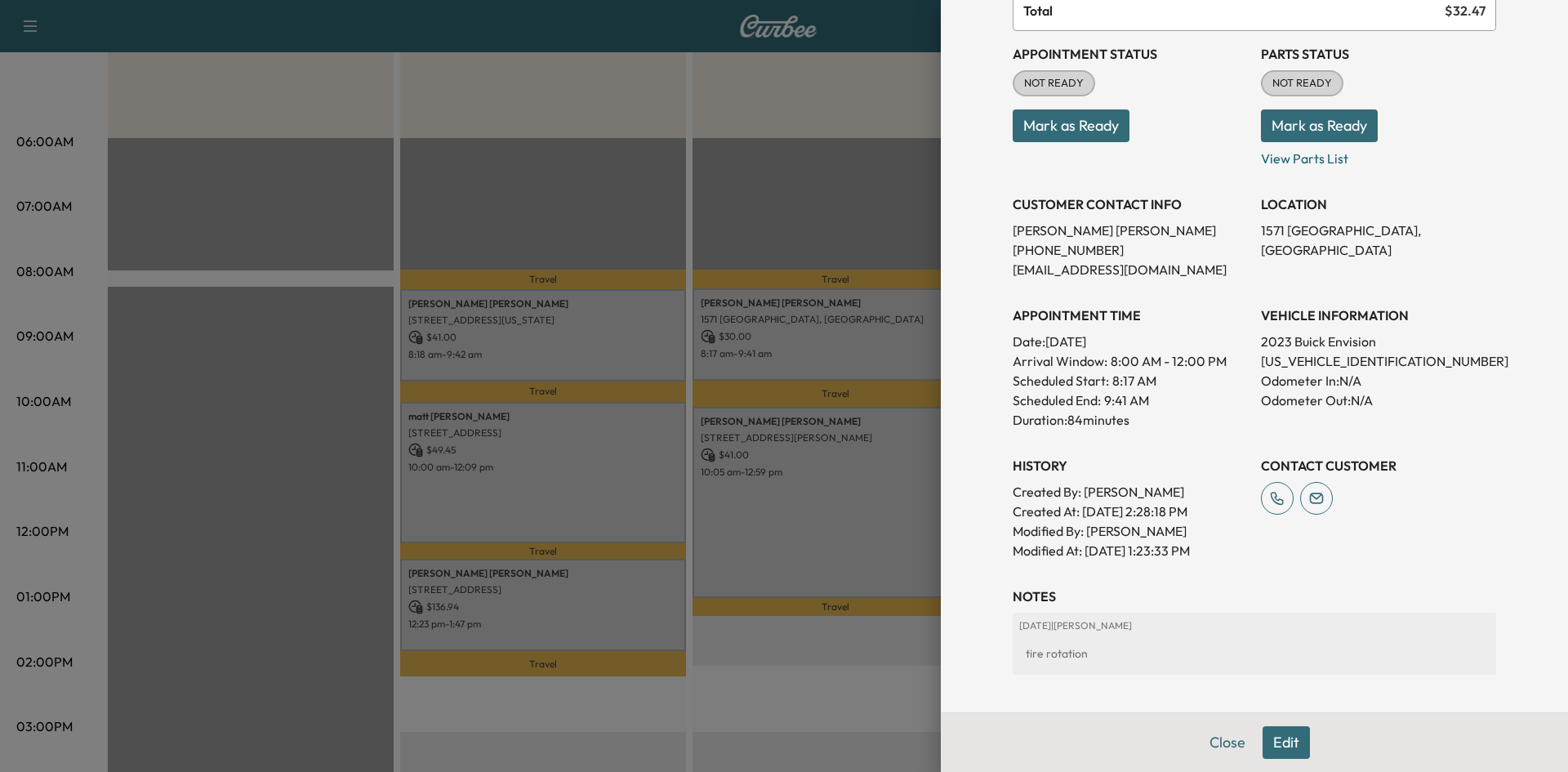
scroll to position [329, 0]
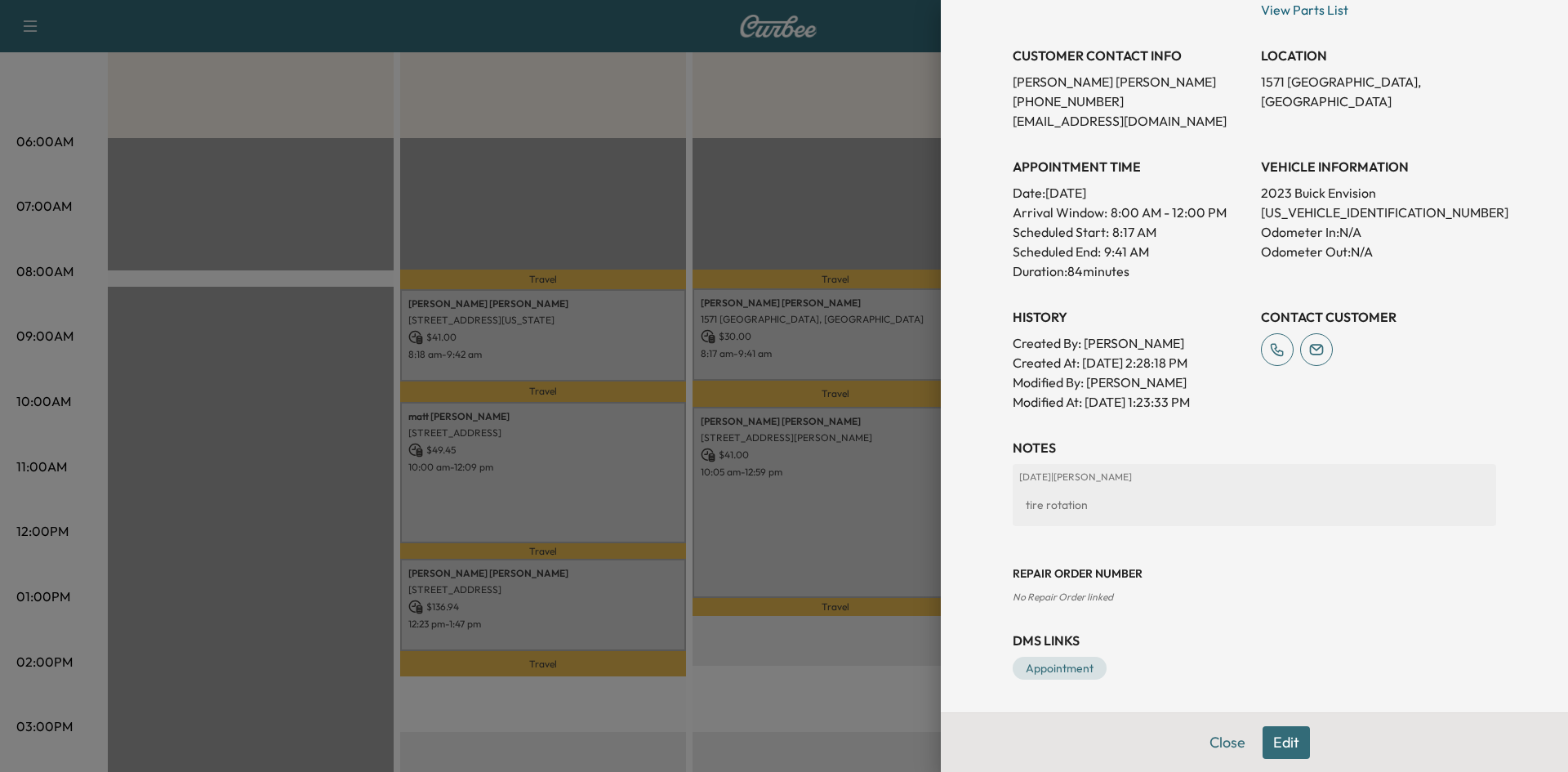
click at [804, 497] on div at bounding box center [784, 386] width 1568 height 772
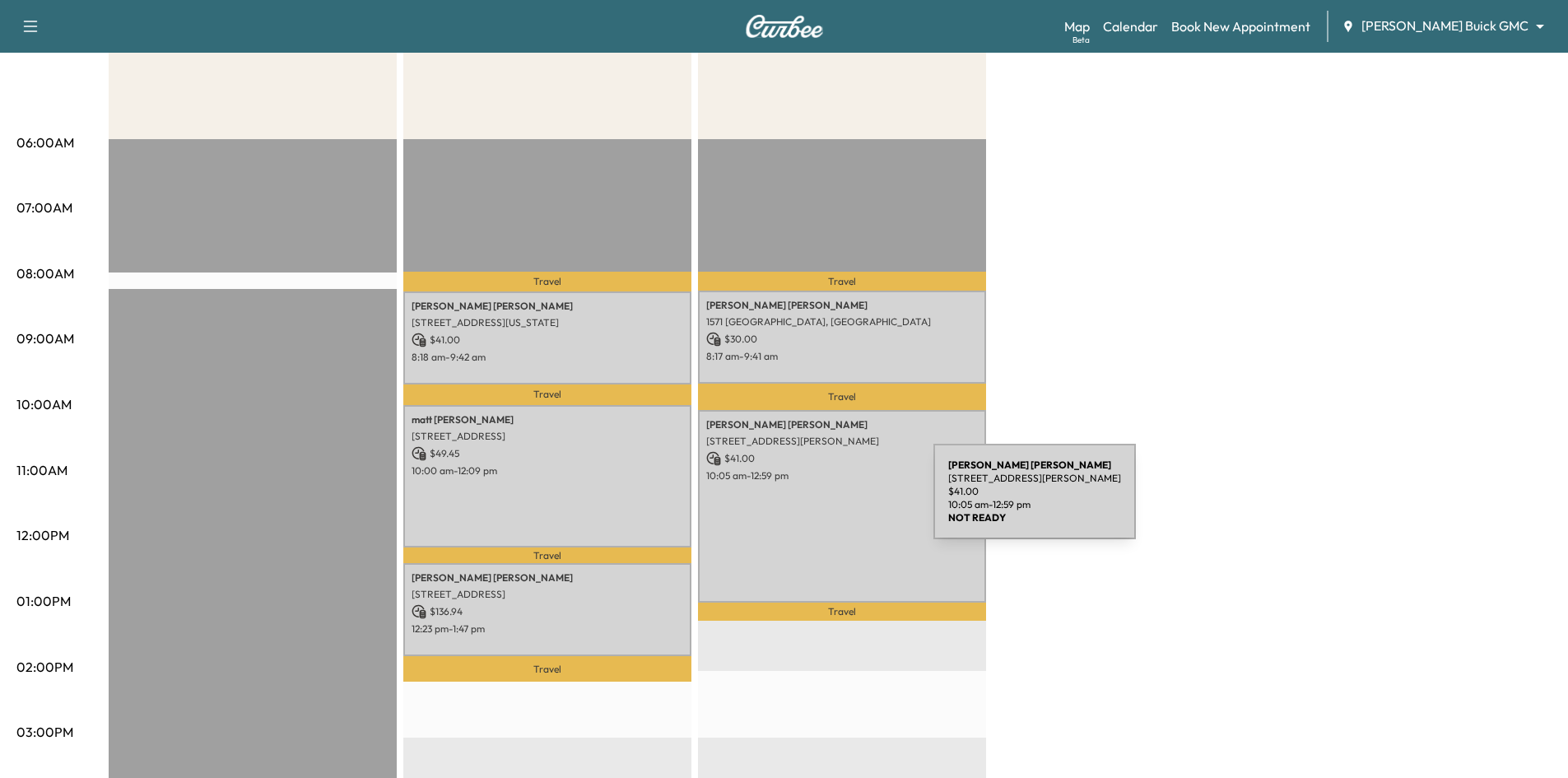
click at [810, 501] on div "[PERSON_NAME] [STREET_ADDRESS][PERSON_NAME] $ 41.00 10:05 am - 12:59 pm" at bounding box center [842, 505] width 288 height 192
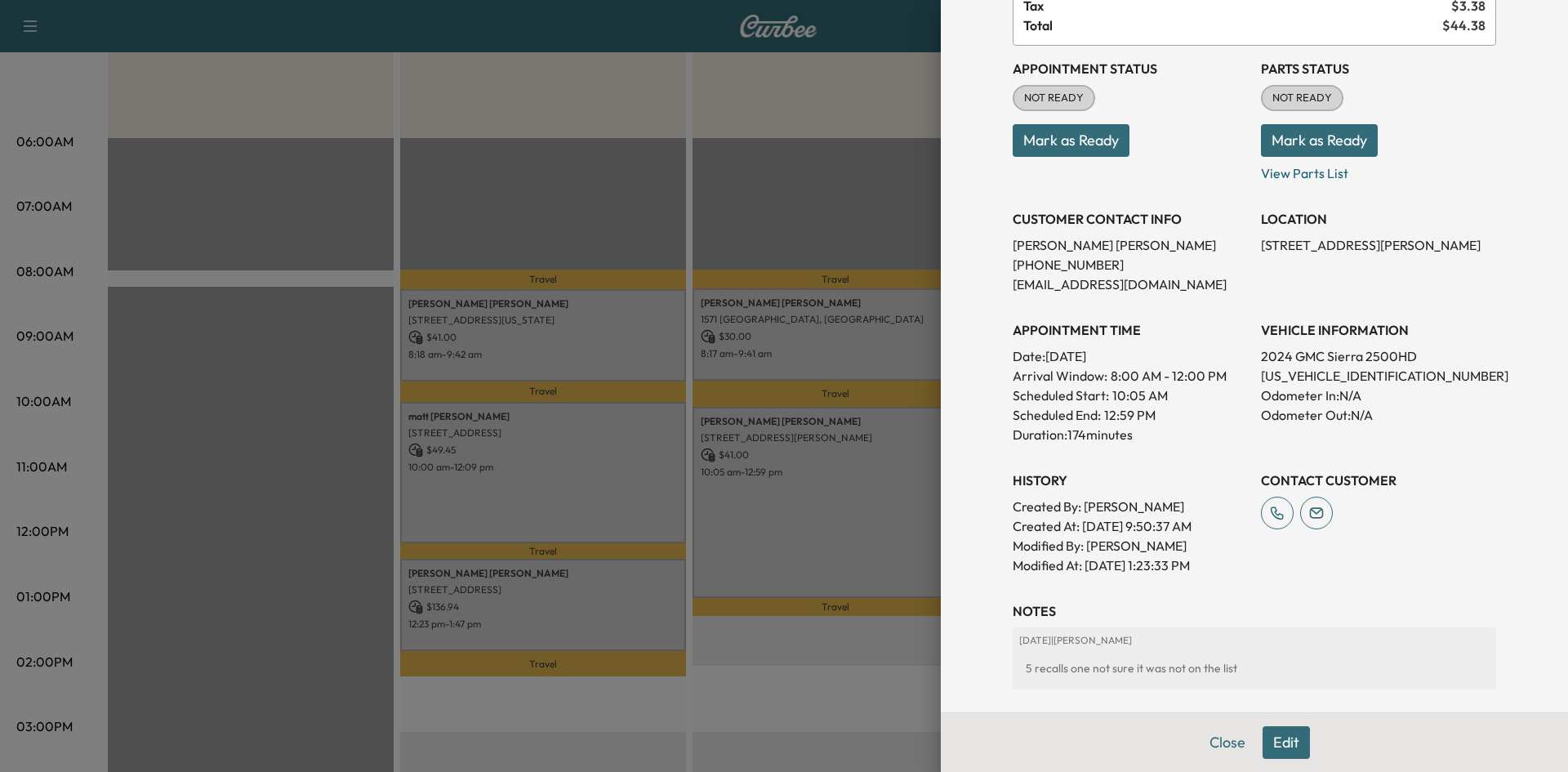
scroll to position [327, 0]
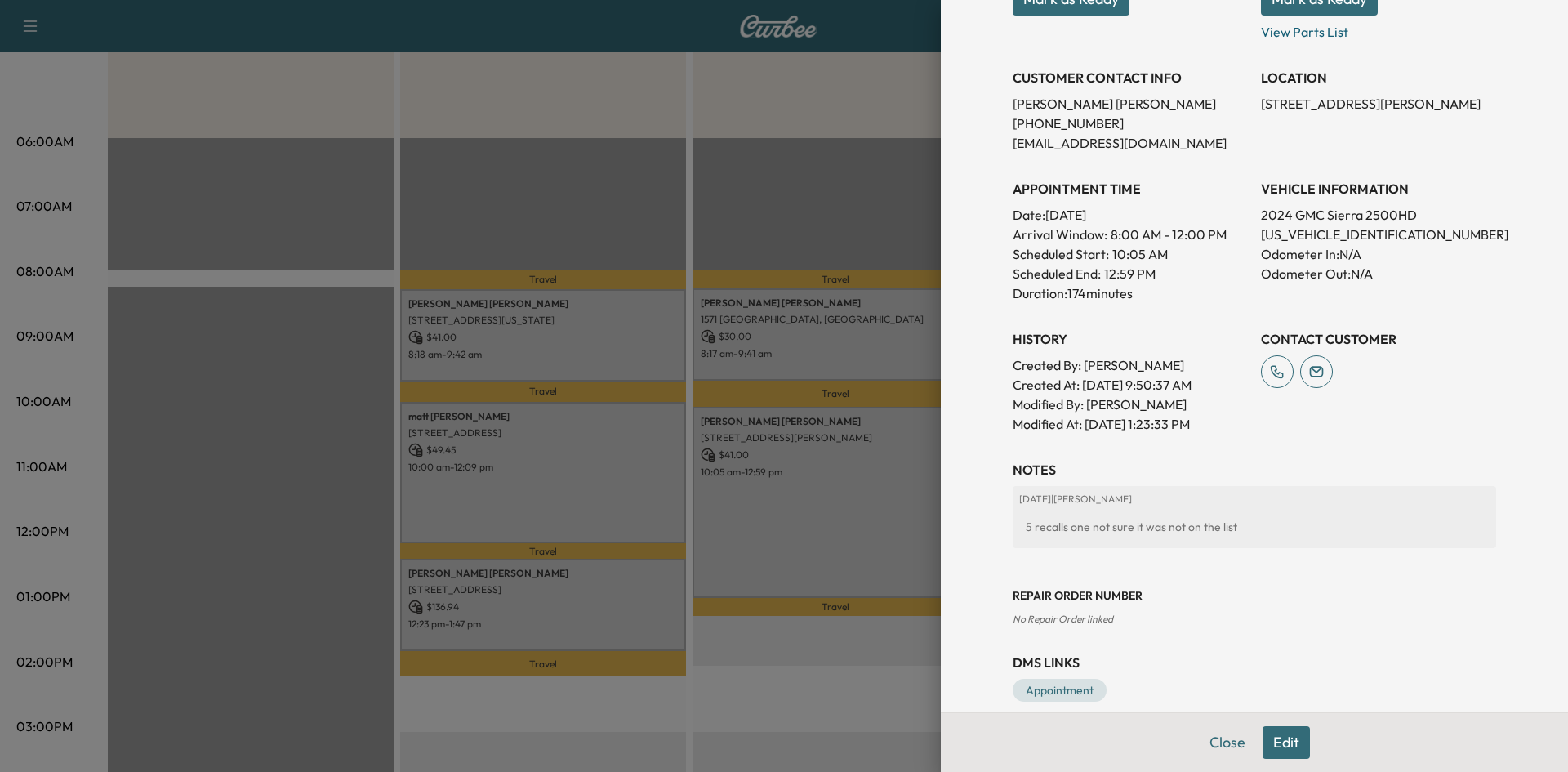
click at [868, 518] on div at bounding box center [784, 386] width 1568 height 772
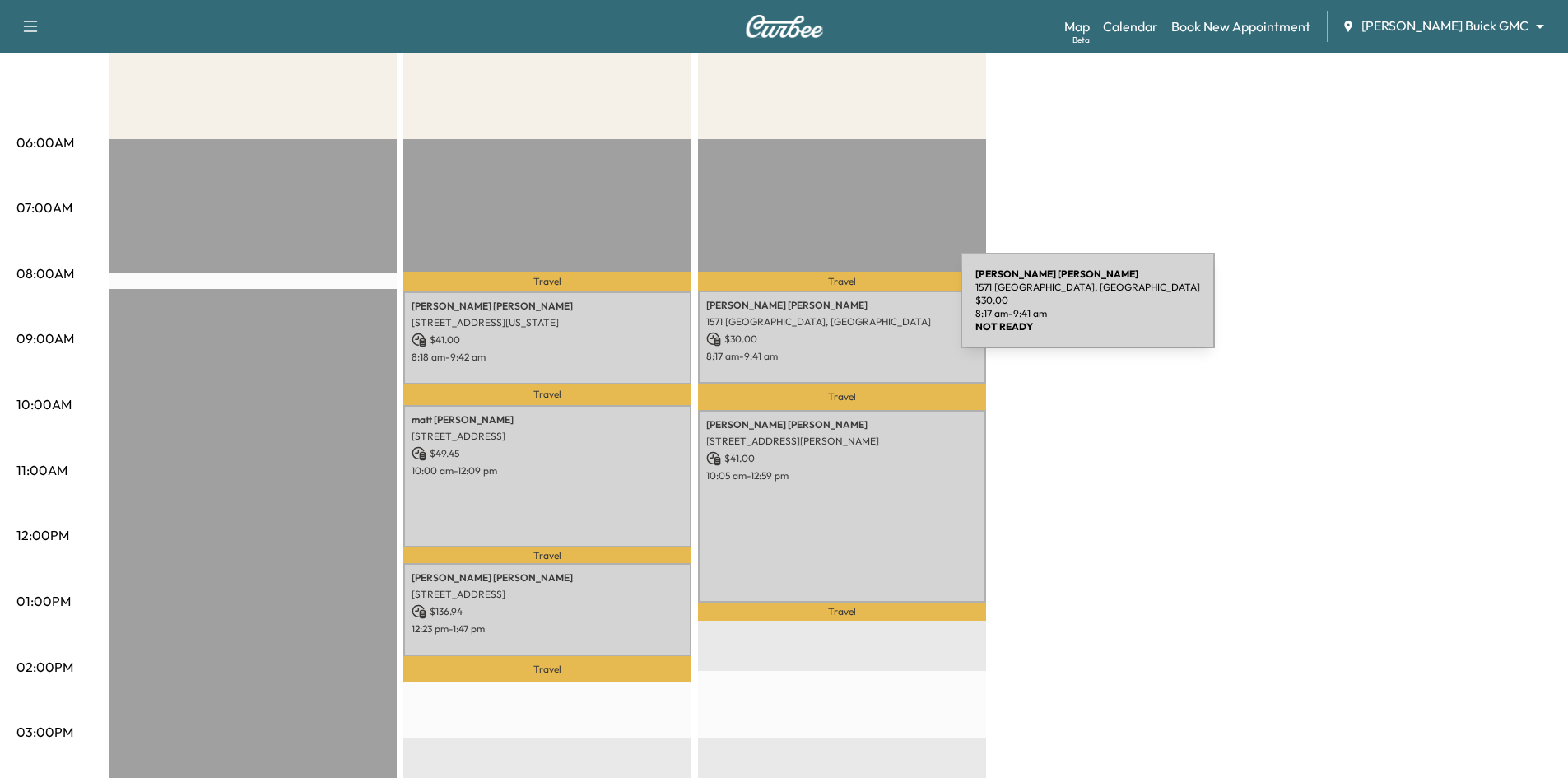
click at [837, 310] on div "[PERSON_NAME] [STREET_ADDRESS] $ 30.00 8:17 am - 9:41 am" at bounding box center [842, 337] width 288 height 93
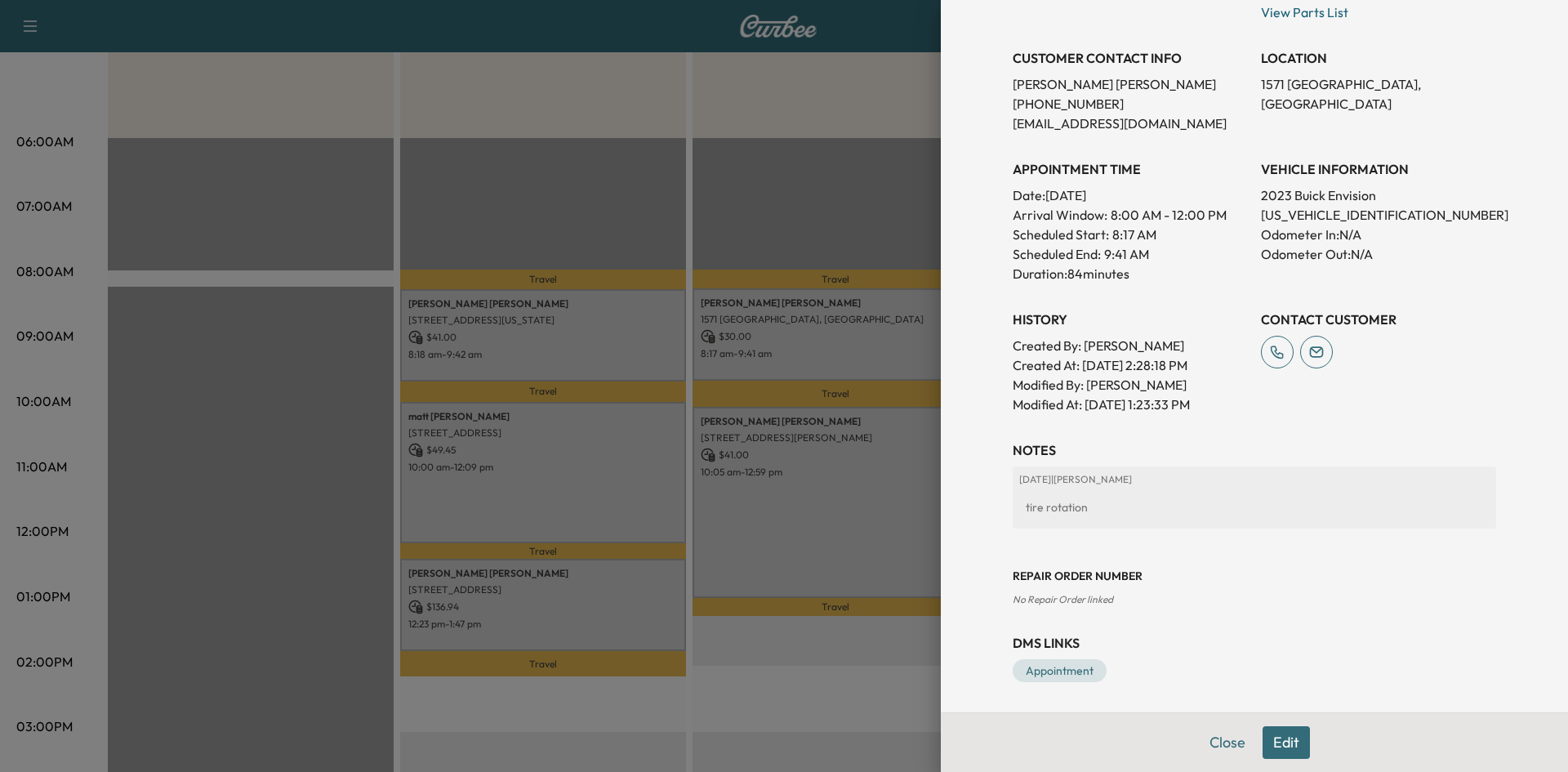
click at [807, 234] on div at bounding box center [784, 386] width 1568 height 772
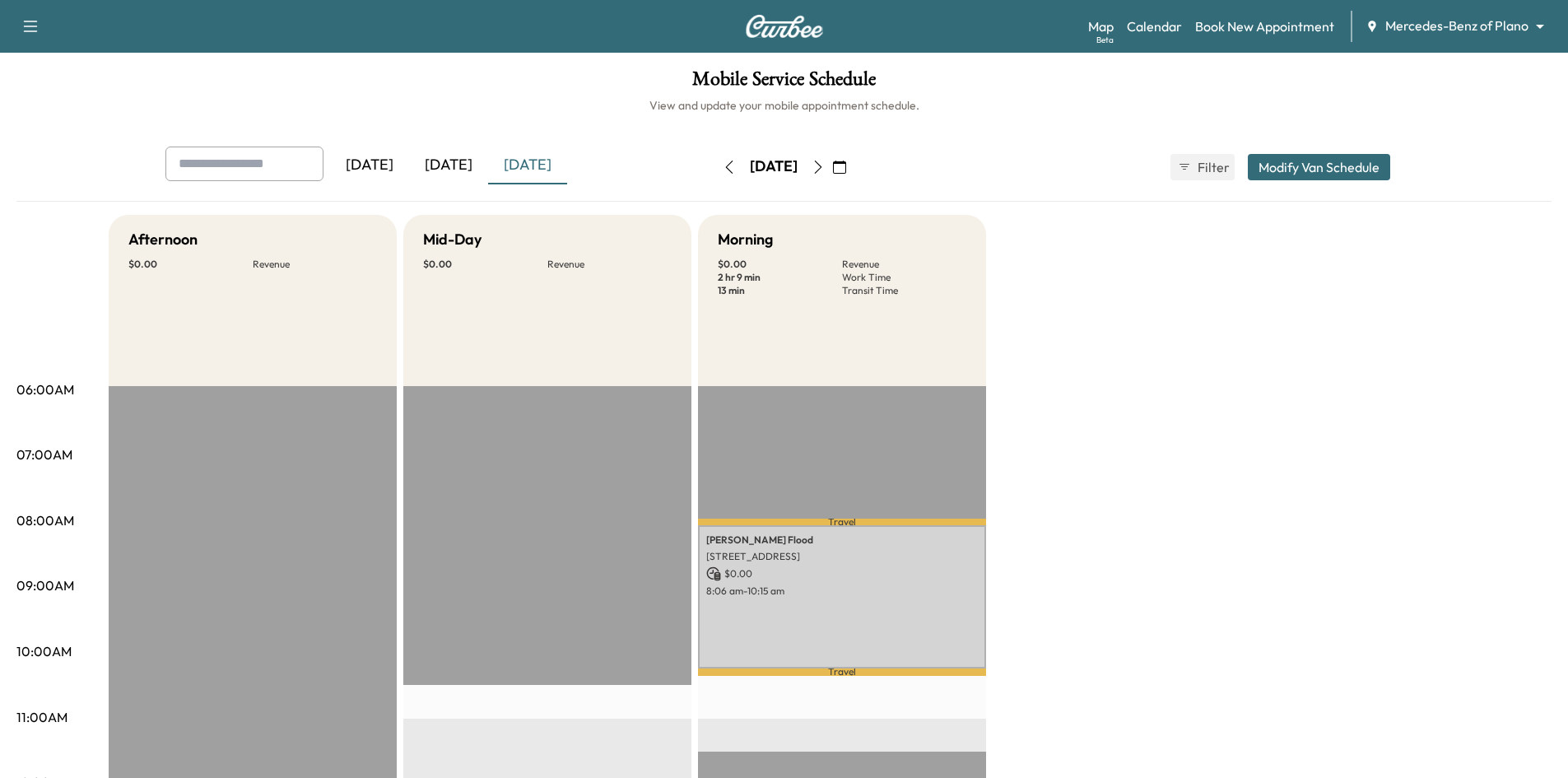
click at [471, 167] on div "[DATE]" at bounding box center [448, 165] width 79 height 38
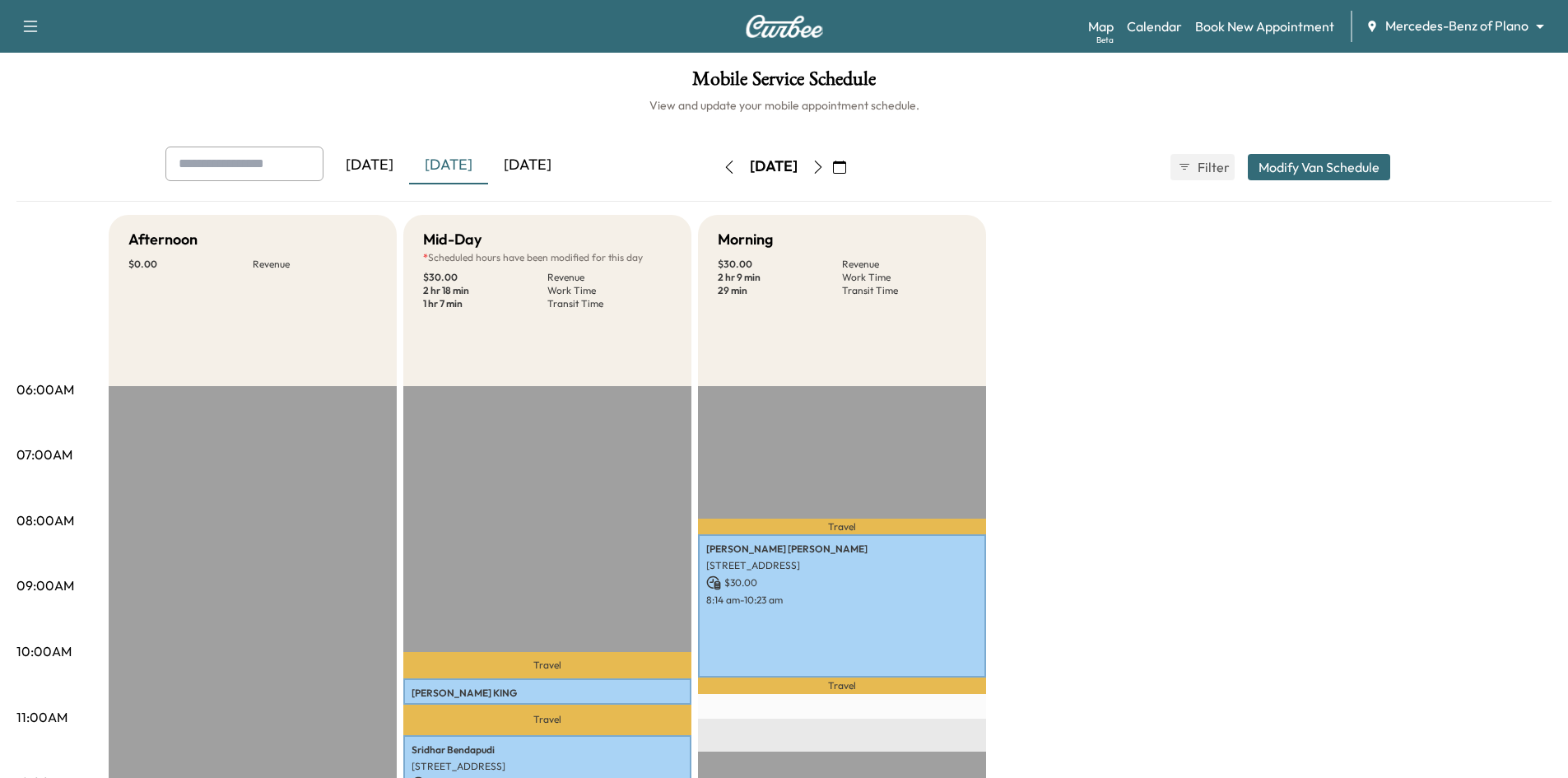
click at [557, 169] on div "[DATE]" at bounding box center [528, 165] width 79 height 38
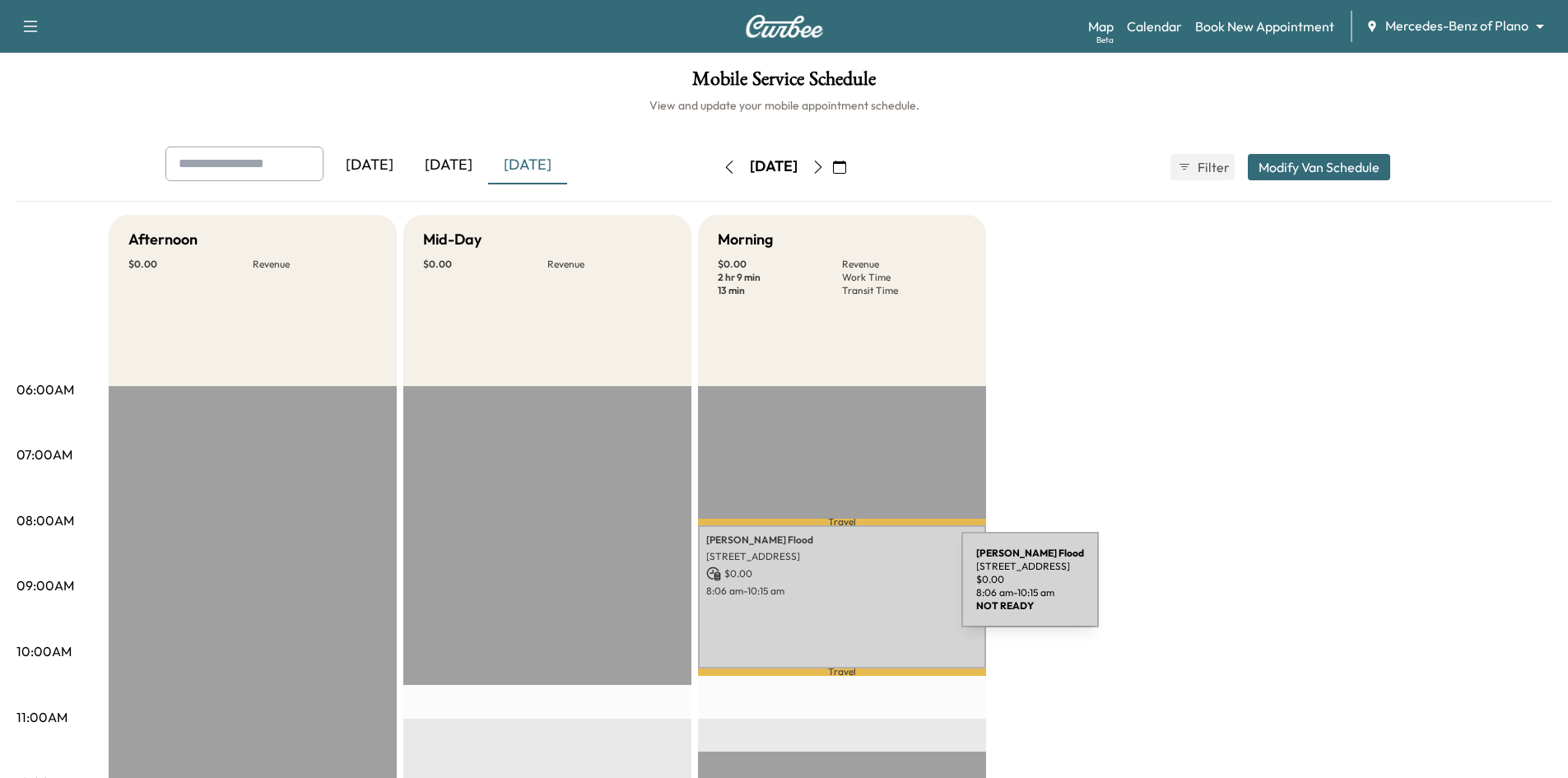
click at [838, 589] on p "8:06 am - 10:15 am" at bounding box center [843, 590] width 272 height 13
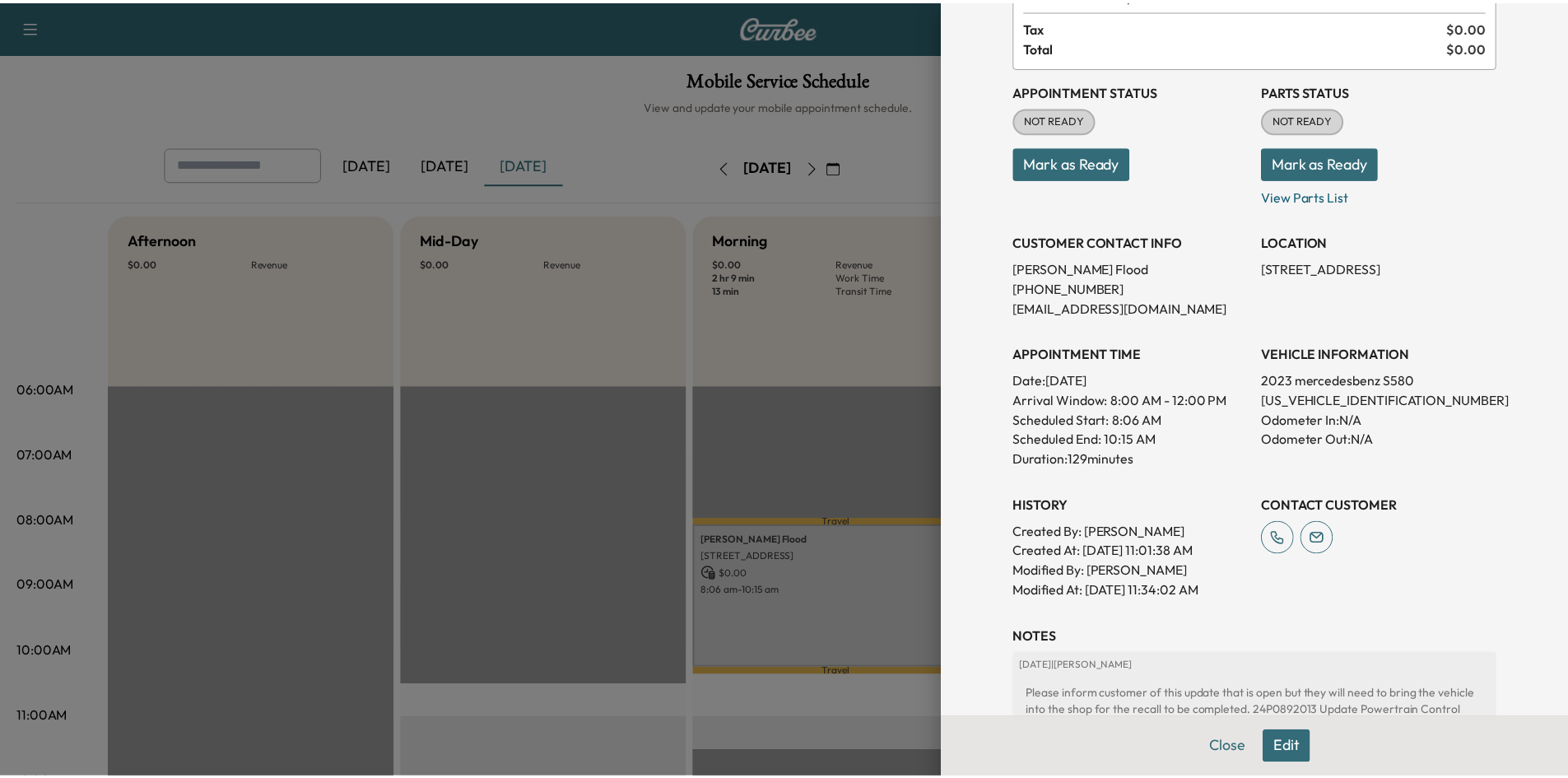
scroll to position [247, 0]
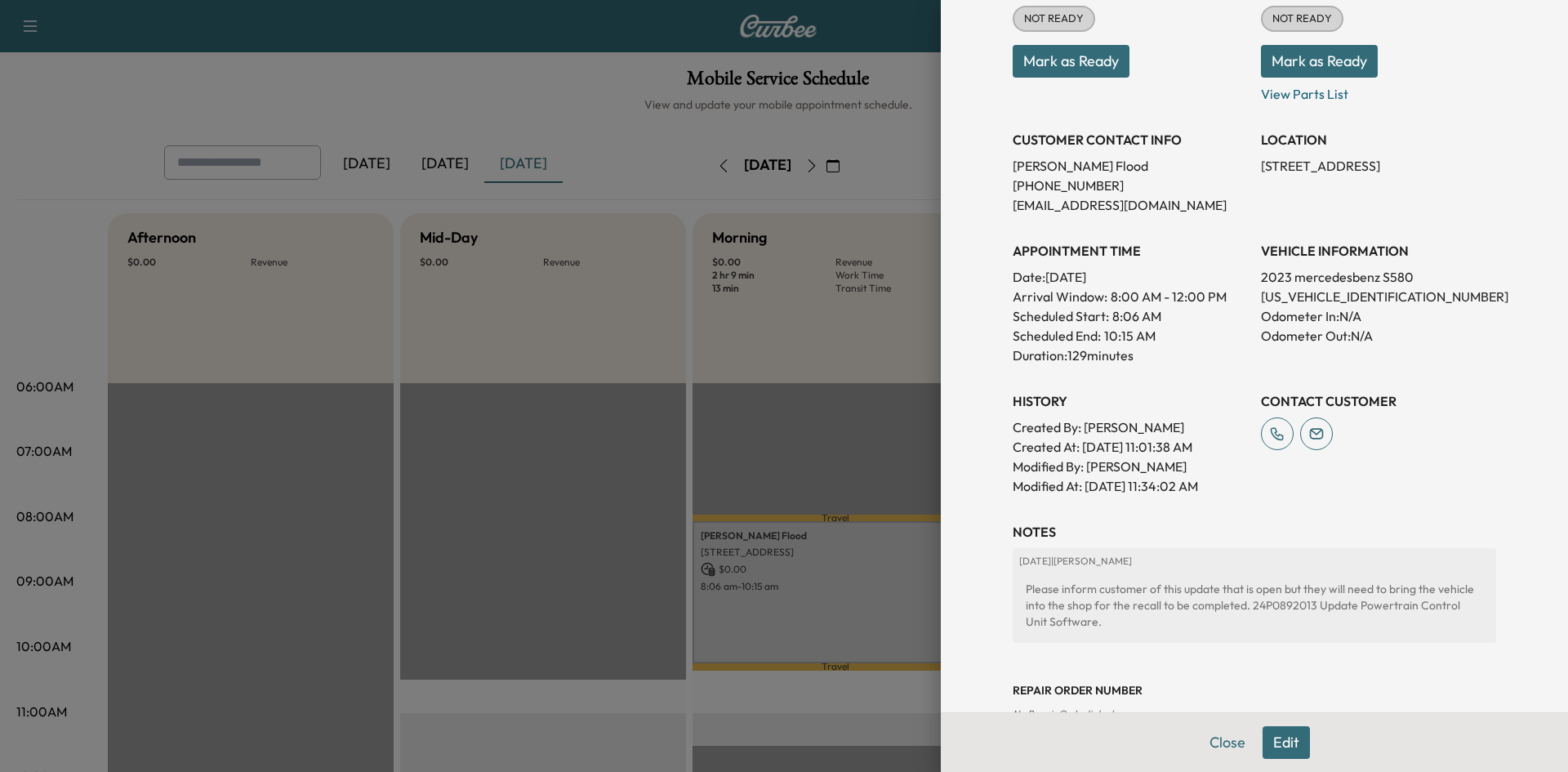
click at [596, 487] on div at bounding box center [784, 386] width 1568 height 772
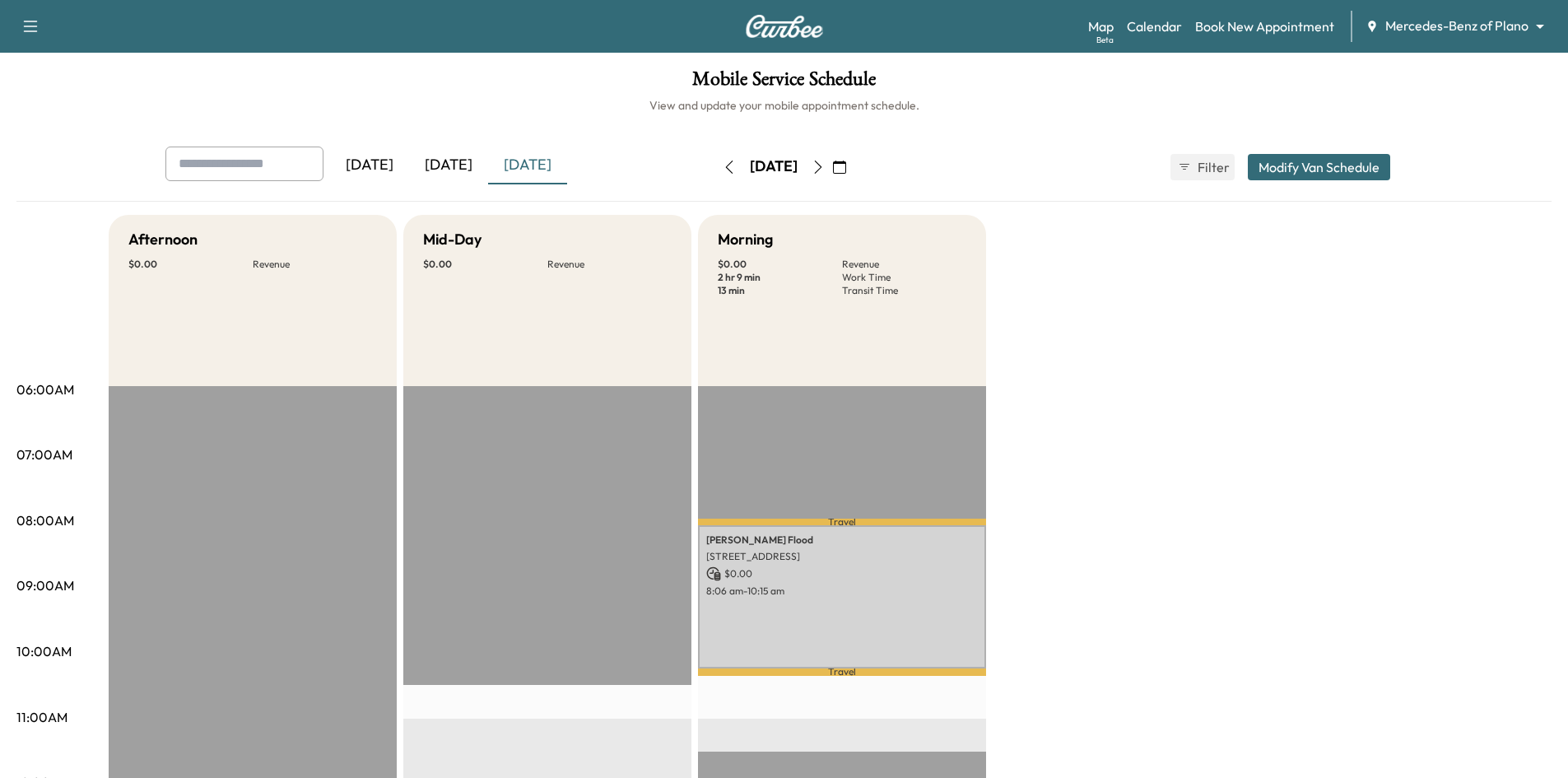
click at [443, 168] on div "[DATE]" at bounding box center [448, 165] width 79 height 38
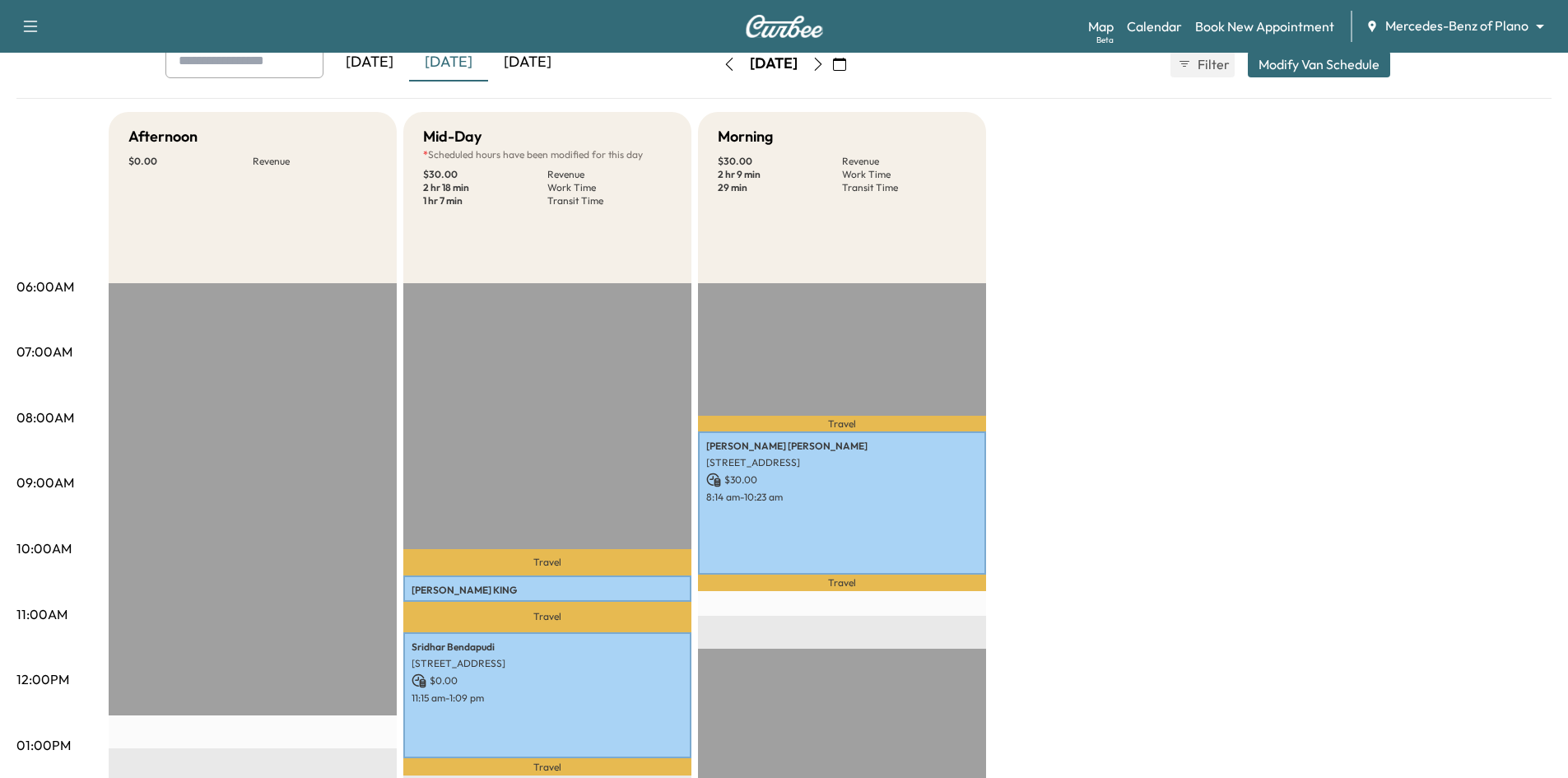
scroll to position [247, 0]
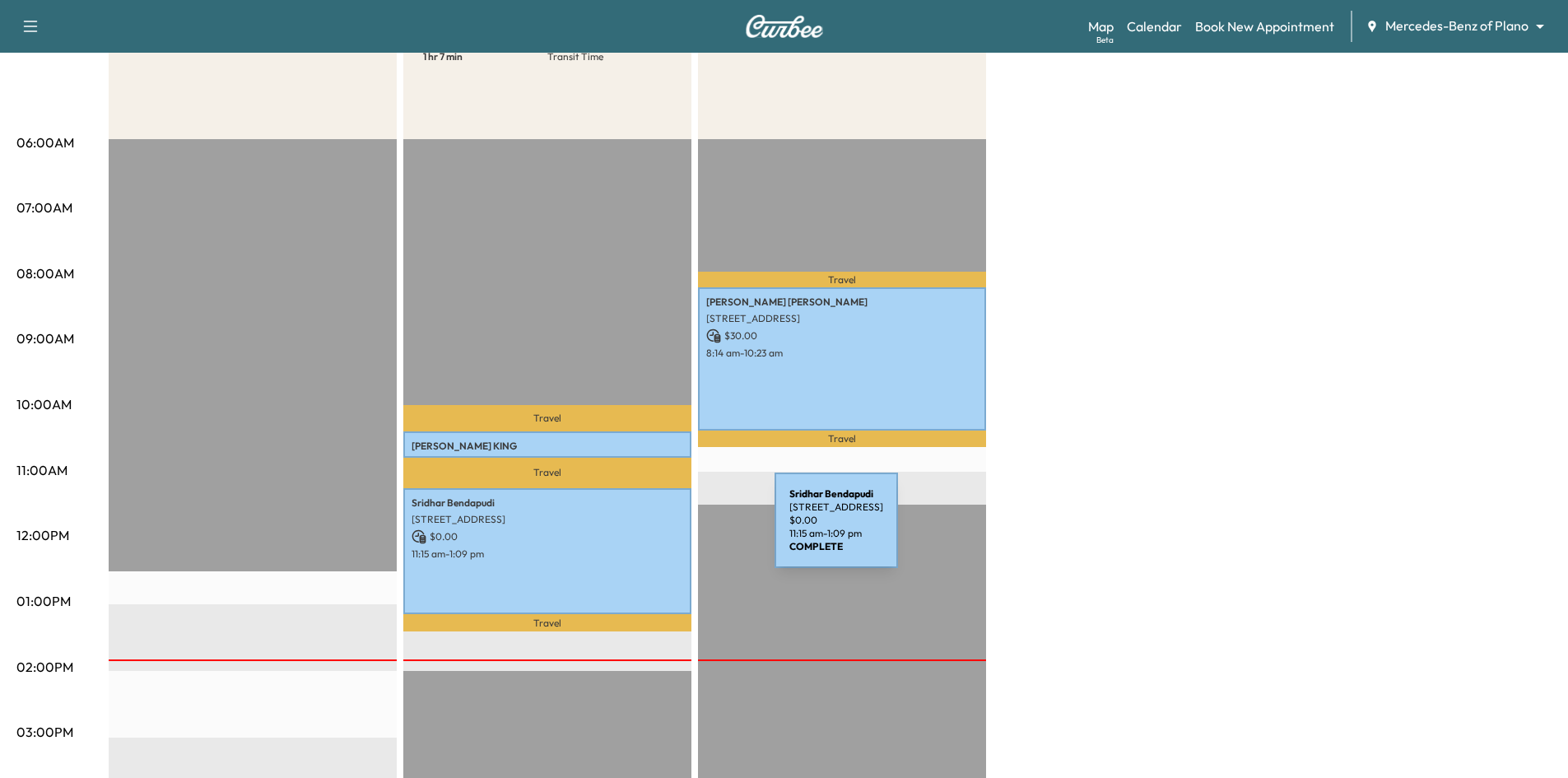
click at [651, 530] on p "$ 0.00" at bounding box center [547, 537] width 272 height 15
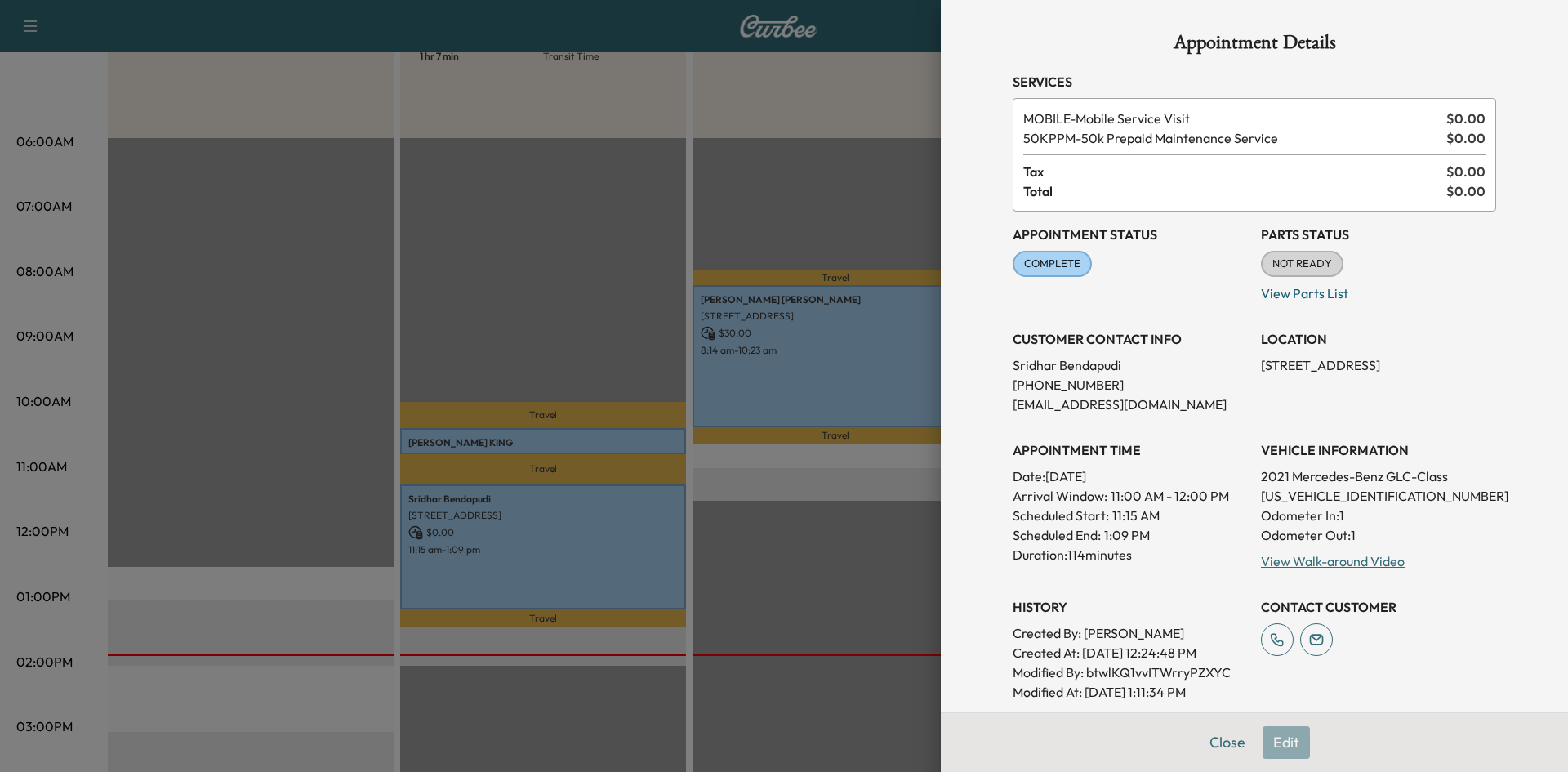
click at [584, 207] on div at bounding box center [784, 386] width 1568 height 772
